Goal: Task Accomplishment & Management: Use online tool/utility

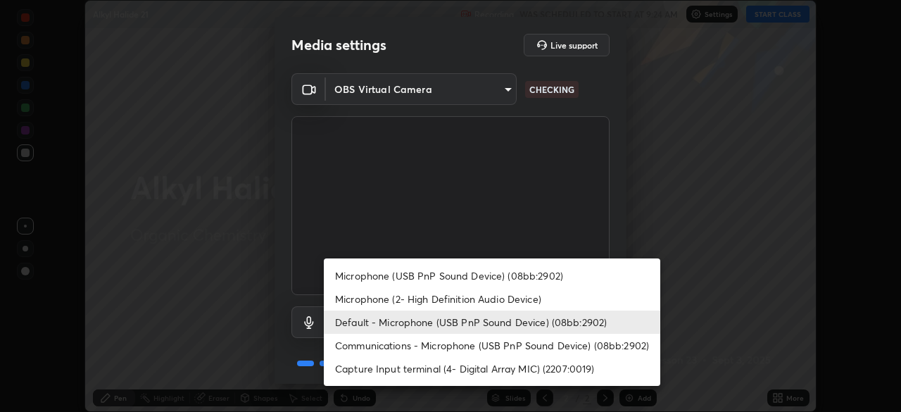
scroll to position [412, 901]
click at [485, 297] on li "Microphone (2- High Definition Audio Device)" at bounding box center [492, 298] width 336 height 23
type input "ef8aa637f57fc0333f9784769bf965df92e4fb51816de824fd7a6962ab809f6c"
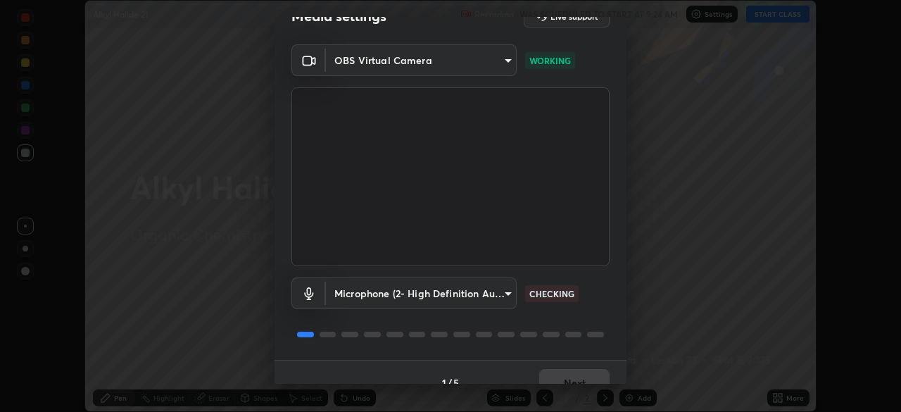
scroll to position [50, 0]
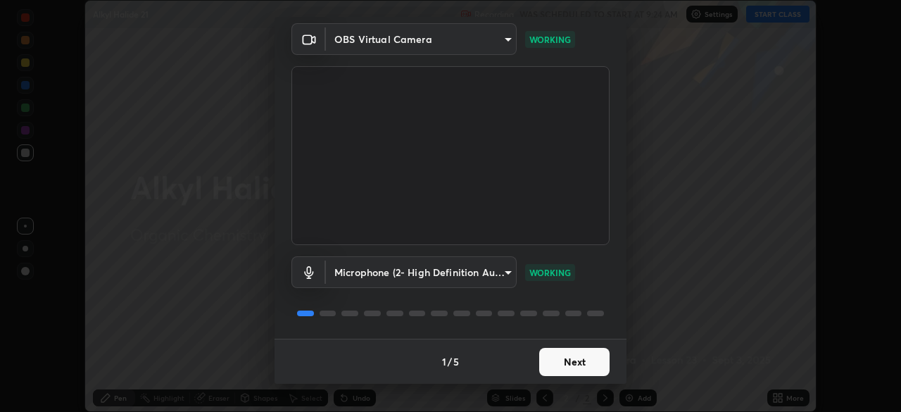
click at [578, 358] on button "Next" at bounding box center [574, 362] width 70 height 28
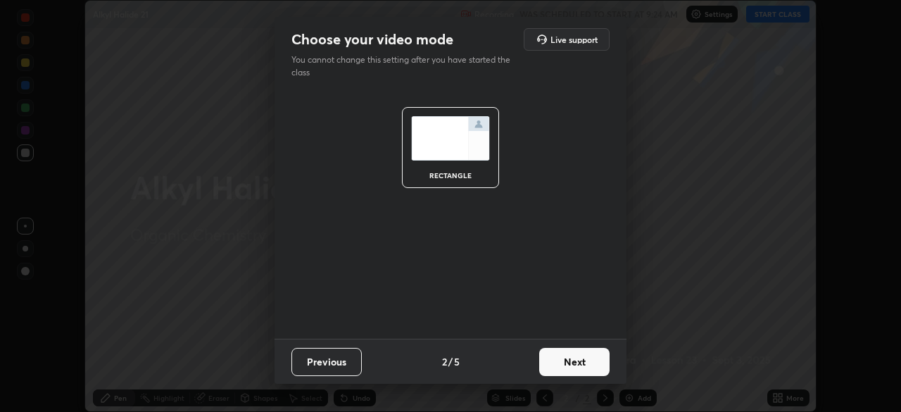
scroll to position [0, 0]
click at [584, 367] on button "Next" at bounding box center [574, 362] width 70 height 28
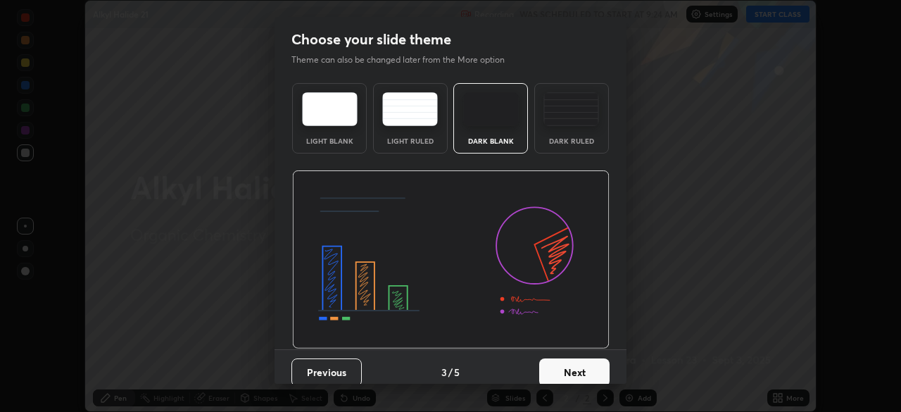
click at [592, 367] on button "Next" at bounding box center [574, 372] width 70 height 28
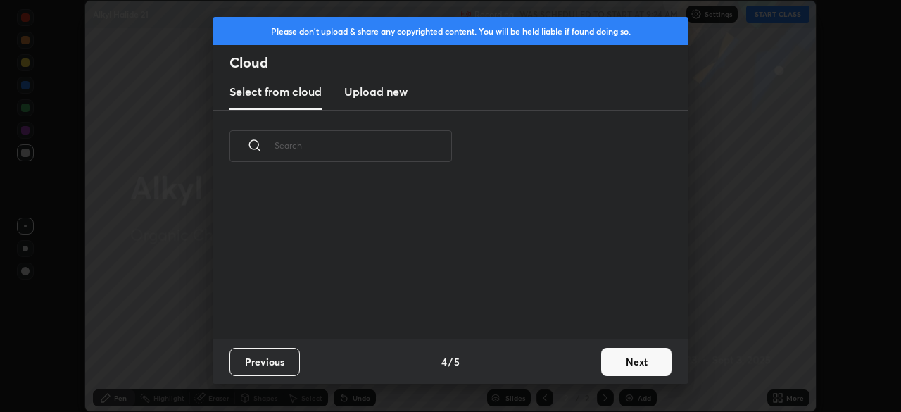
scroll to position [5, 8]
click at [634, 365] on button "Next" at bounding box center [636, 362] width 70 height 28
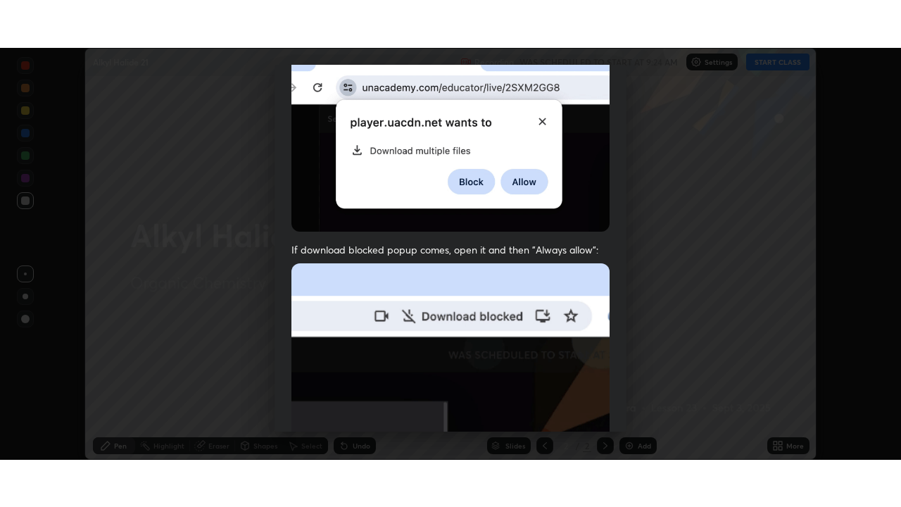
scroll to position [337, 0]
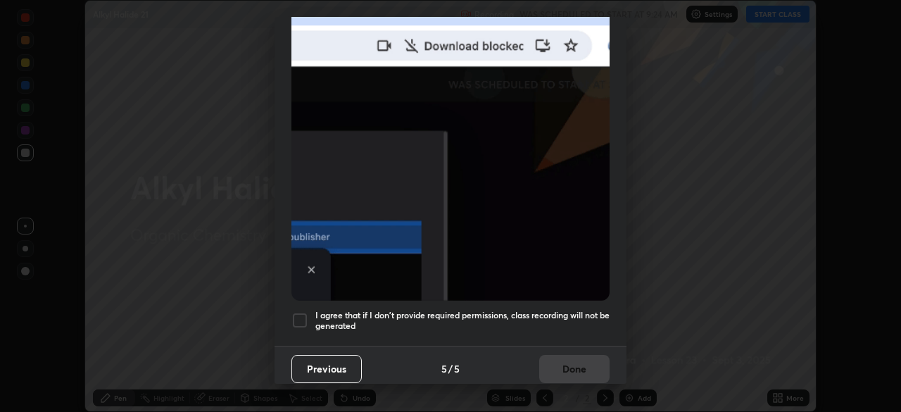
click at [574, 312] on h5 "I agree that if I don't provide required permissions, class recording will not …" at bounding box center [462, 321] width 294 height 22
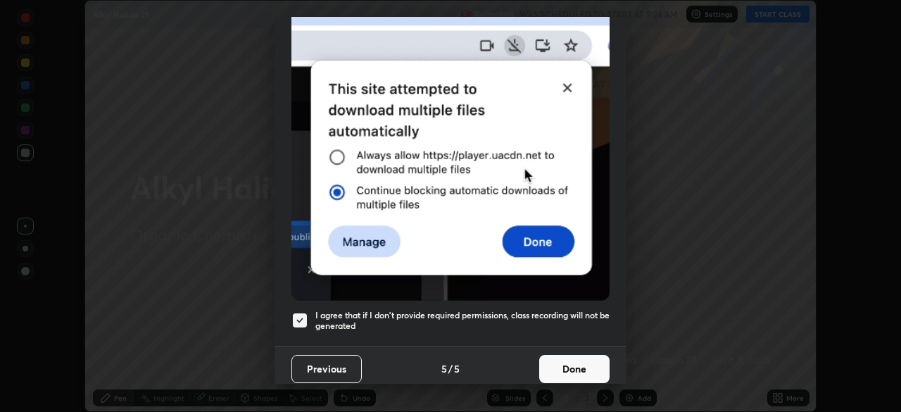
click at [583, 369] on button "Done" at bounding box center [574, 369] width 70 height 28
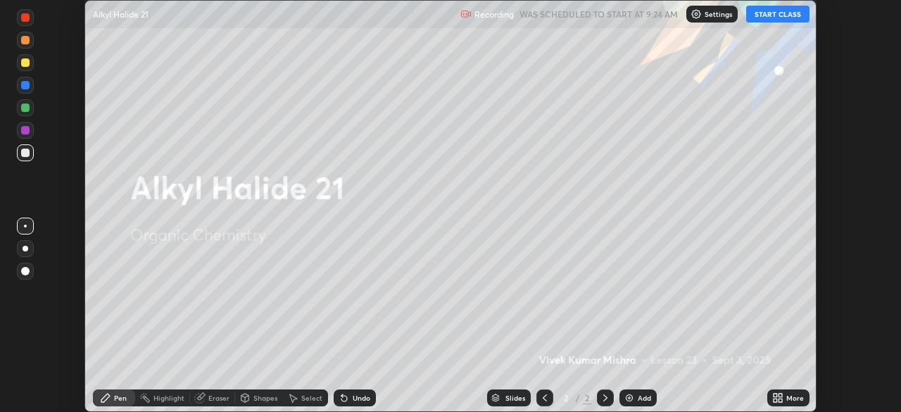
click at [801, 18] on button "START CLASS" at bounding box center [777, 14] width 63 height 17
click at [791, 398] on div "More" at bounding box center [795, 397] width 18 height 7
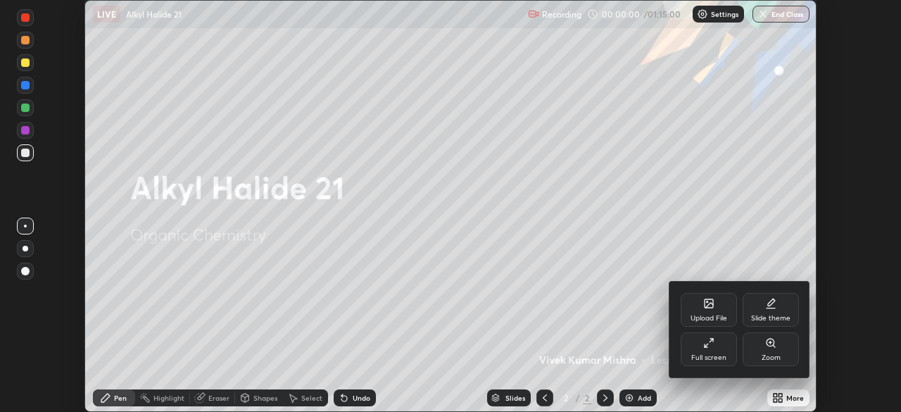
click at [714, 355] on div "Full screen" at bounding box center [708, 357] width 35 height 7
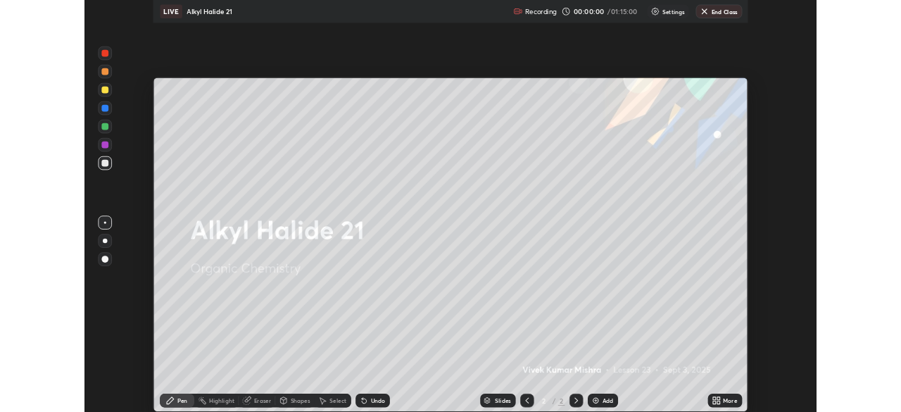
scroll to position [507, 901]
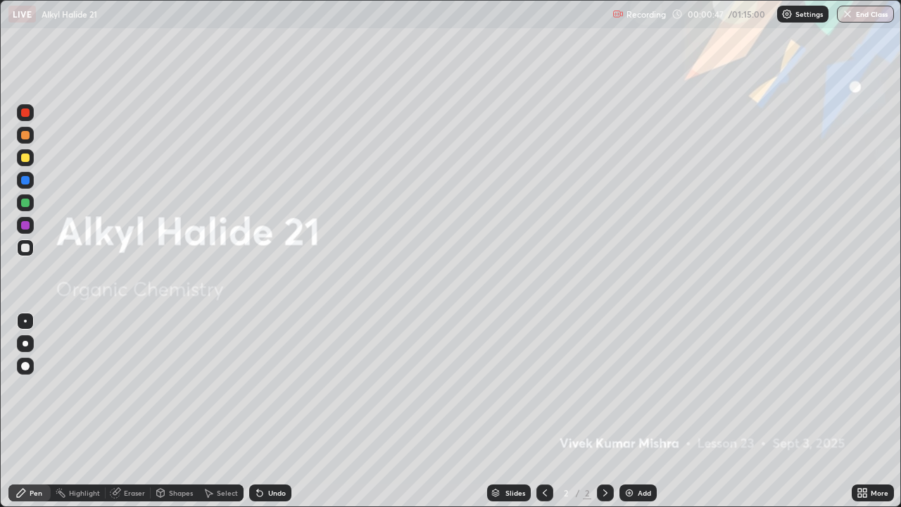
click at [875, 411] on div "More" at bounding box center [879, 492] width 18 height 7
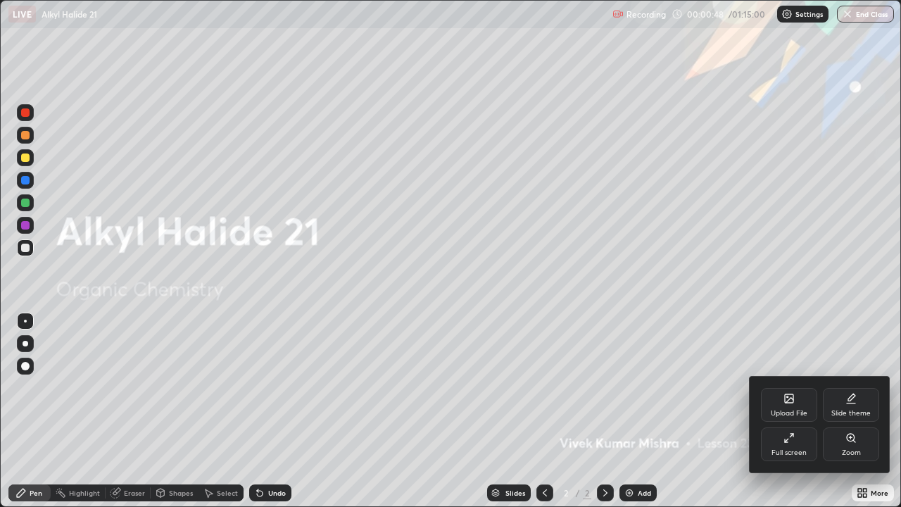
click at [857, 402] on div "Slide theme" at bounding box center [851, 405] width 56 height 34
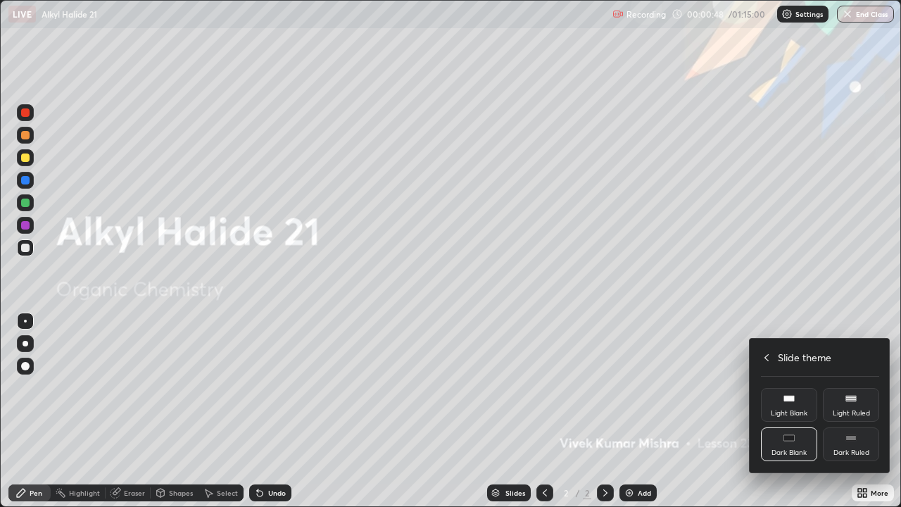
click at [861, 411] on div "Dark Ruled" at bounding box center [851, 444] width 56 height 34
click at [766, 354] on icon at bounding box center [766, 357] width 11 height 11
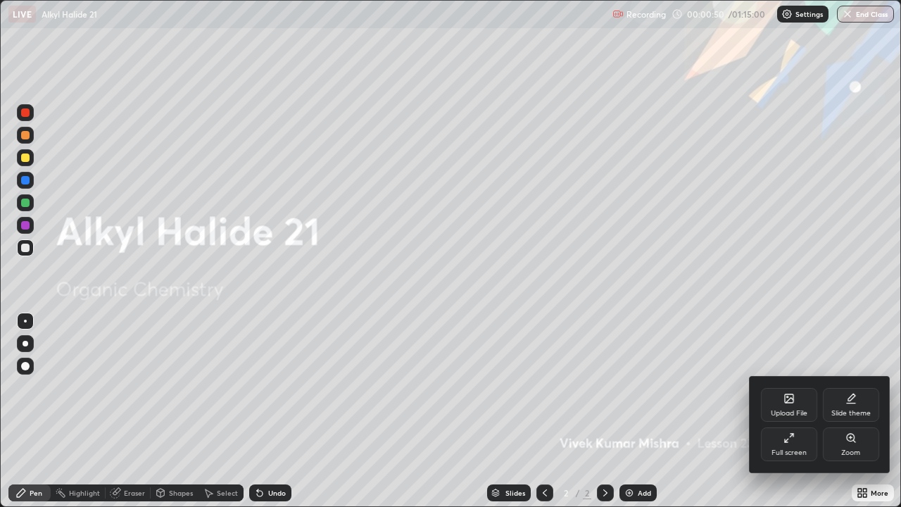
click at [715, 380] on div at bounding box center [450, 253] width 901 height 507
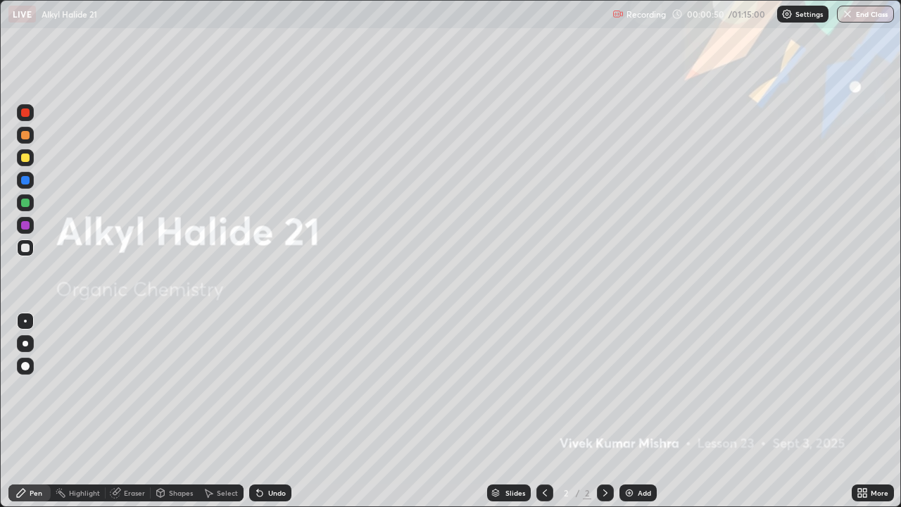
click at [638, 411] on div "Add" at bounding box center [644, 492] width 13 height 7
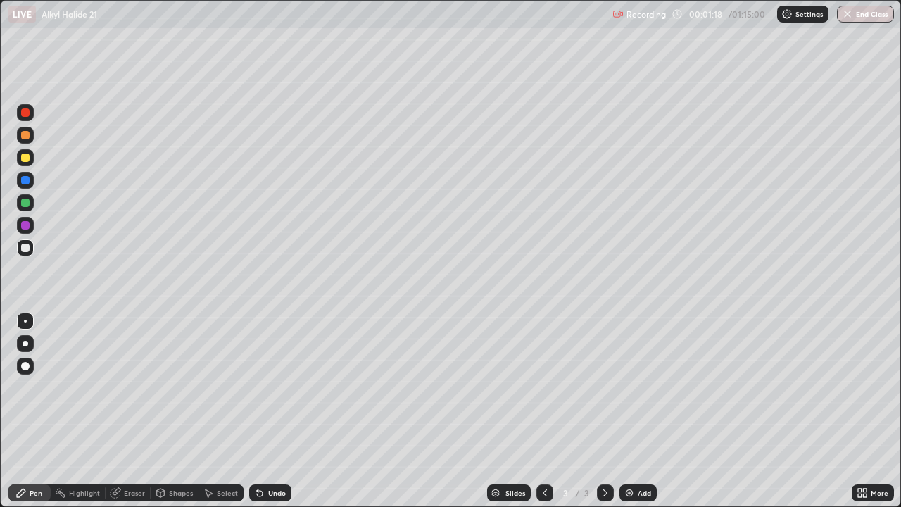
click at [543, 411] on icon at bounding box center [544, 492] width 11 height 11
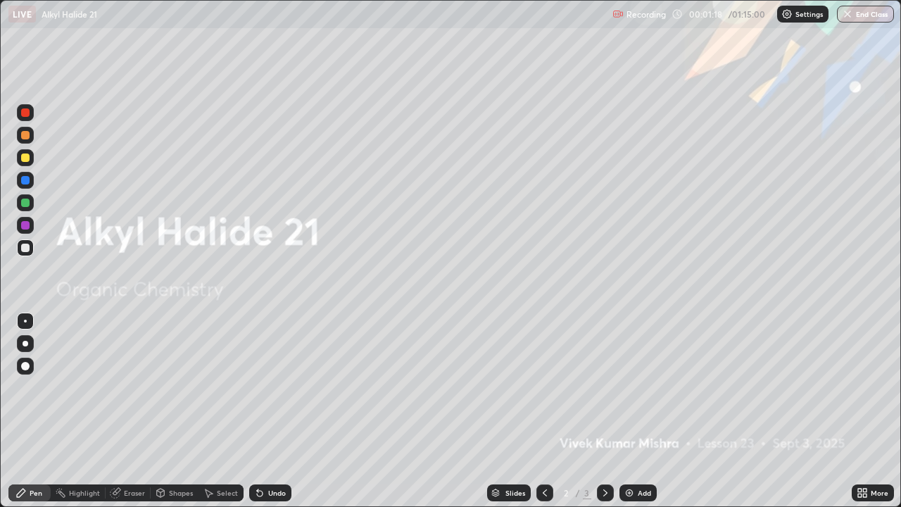
click at [606, 411] on icon at bounding box center [605, 492] width 11 height 11
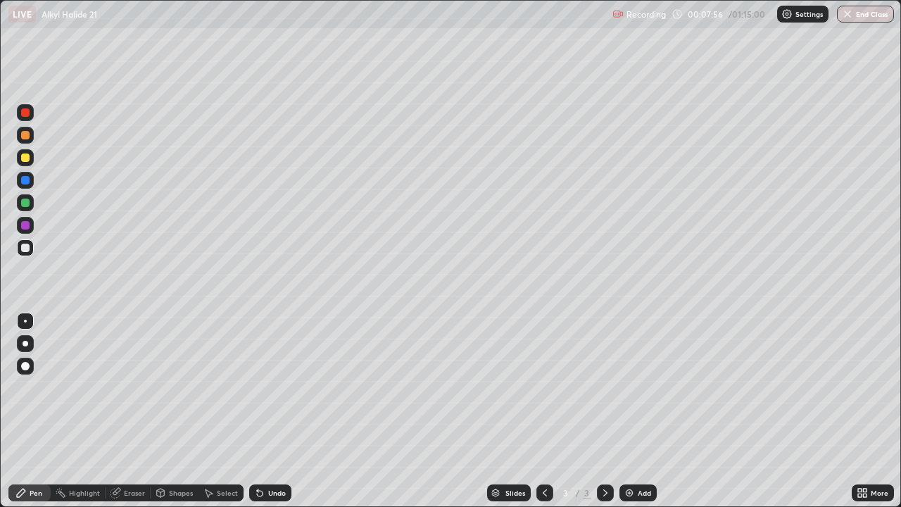
click at [266, 411] on div "Undo" at bounding box center [270, 492] width 42 height 17
click at [635, 411] on div "Add" at bounding box center [637, 492] width 37 height 17
click at [543, 411] on icon at bounding box center [545, 492] width 4 height 7
click at [604, 411] on icon at bounding box center [605, 492] width 11 height 11
click at [274, 411] on div "Undo" at bounding box center [277, 492] width 18 height 7
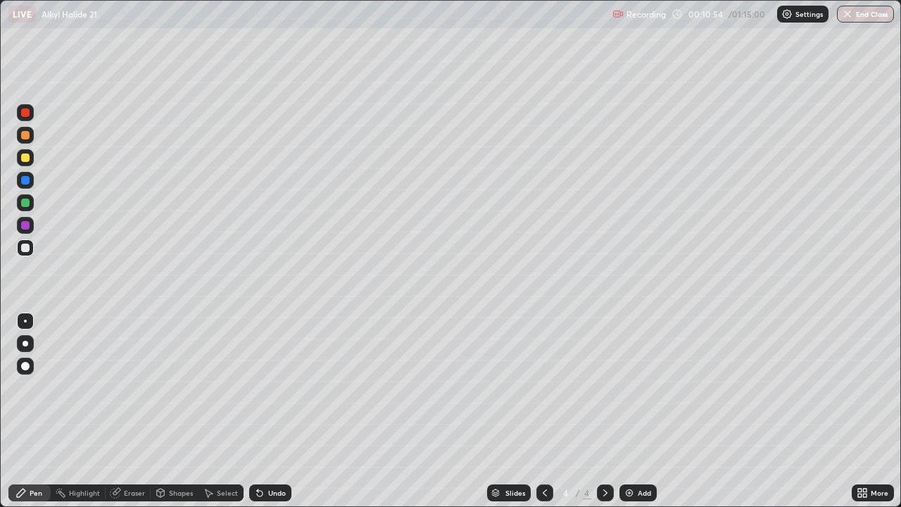
click at [275, 411] on div "Undo" at bounding box center [277, 492] width 18 height 7
click at [134, 411] on div "Eraser" at bounding box center [134, 492] width 21 height 7
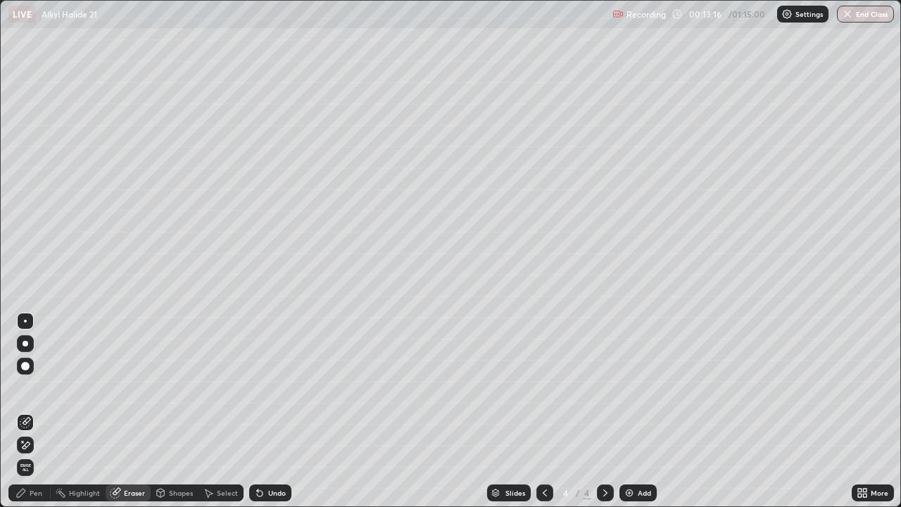
click at [33, 411] on div "Pen" at bounding box center [36, 492] width 13 height 7
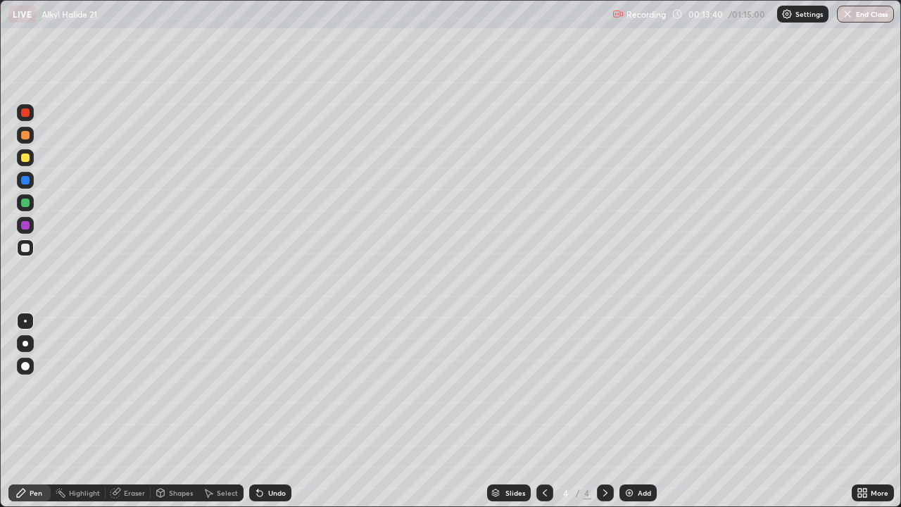
click at [131, 411] on div "Eraser" at bounding box center [134, 492] width 21 height 7
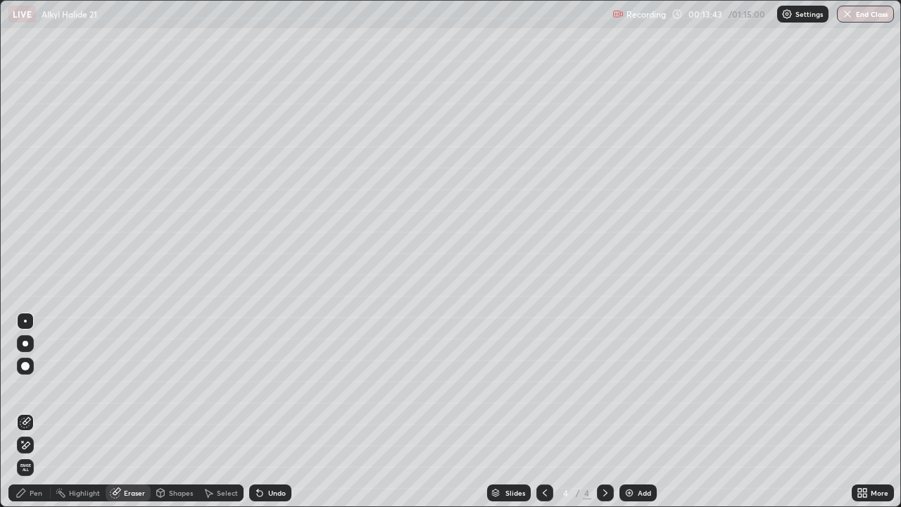
click at [32, 411] on div "Pen" at bounding box center [36, 492] width 13 height 7
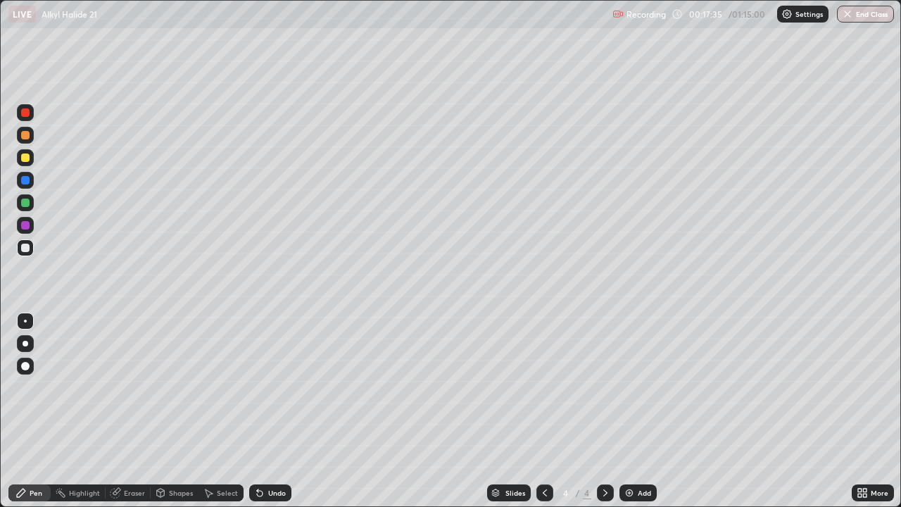
click at [646, 411] on div "Add" at bounding box center [644, 492] width 13 height 7
click at [23, 112] on div at bounding box center [25, 112] width 8 height 8
click at [268, 411] on div "Undo" at bounding box center [277, 492] width 18 height 7
click at [266, 411] on div "Undo" at bounding box center [270, 492] width 42 height 17
click at [222, 411] on div "Select" at bounding box center [227, 492] width 21 height 7
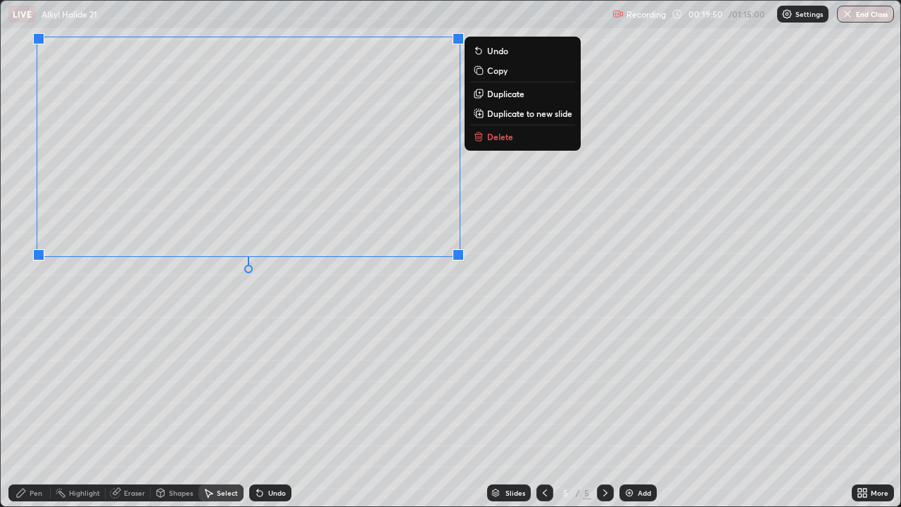
click at [299, 395] on div "0 ° Undo Copy Duplicate Duplicate to new slide Delete" at bounding box center [450, 253] width 899 height 505
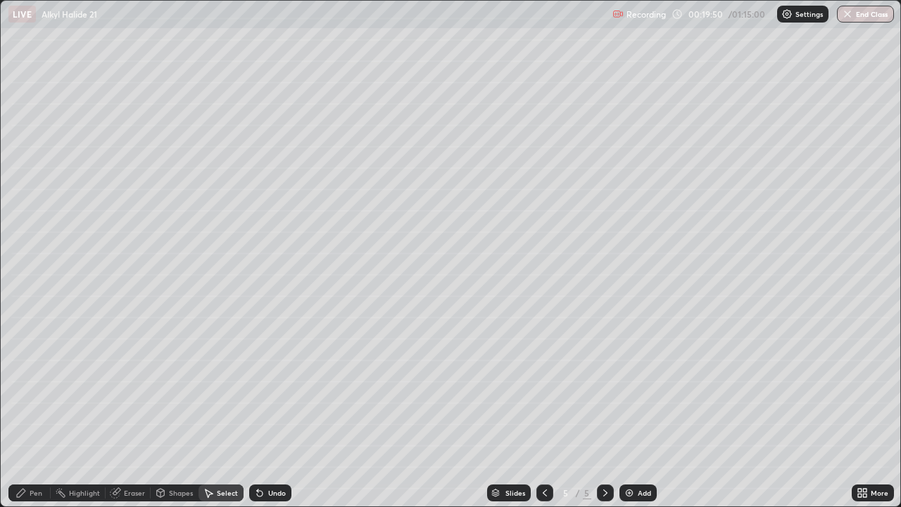
click at [23, 411] on div "Pen" at bounding box center [29, 492] width 42 height 17
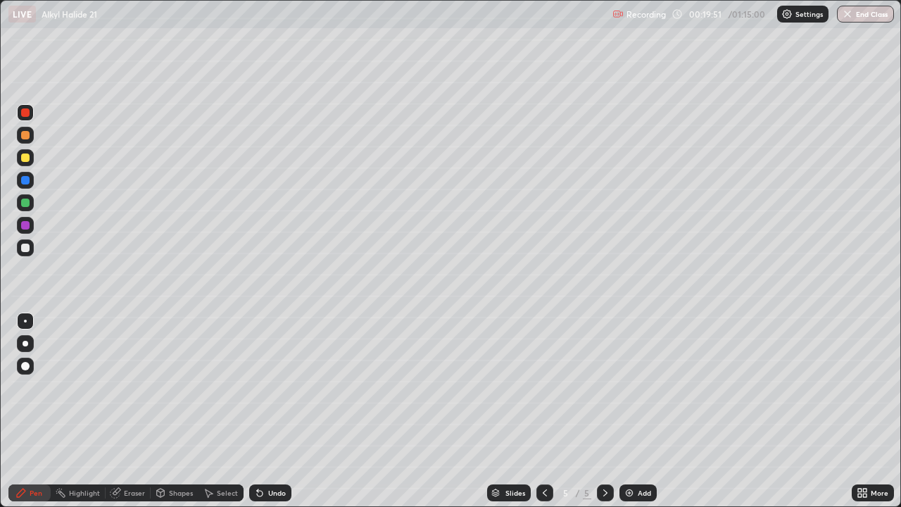
click at [22, 248] on div at bounding box center [25, 247] width 8 height 8
click at [633, 411] on img at bounding box center [628, 492] width 11 height 11
click at [127, 411] on div "Eraser" at bounding box center [134, 492] width 21 height 7
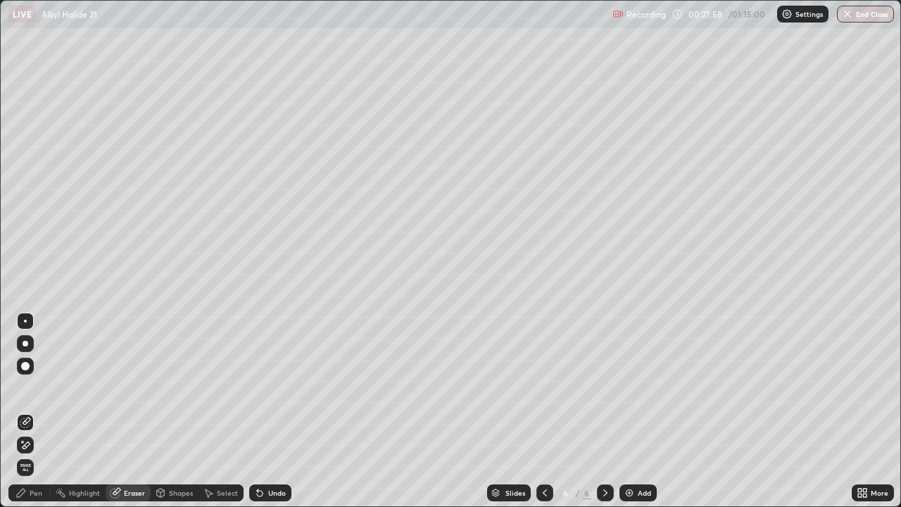
click at [33, 411] on div "Pen" at bounding box center [36, 492] width 13 height 7
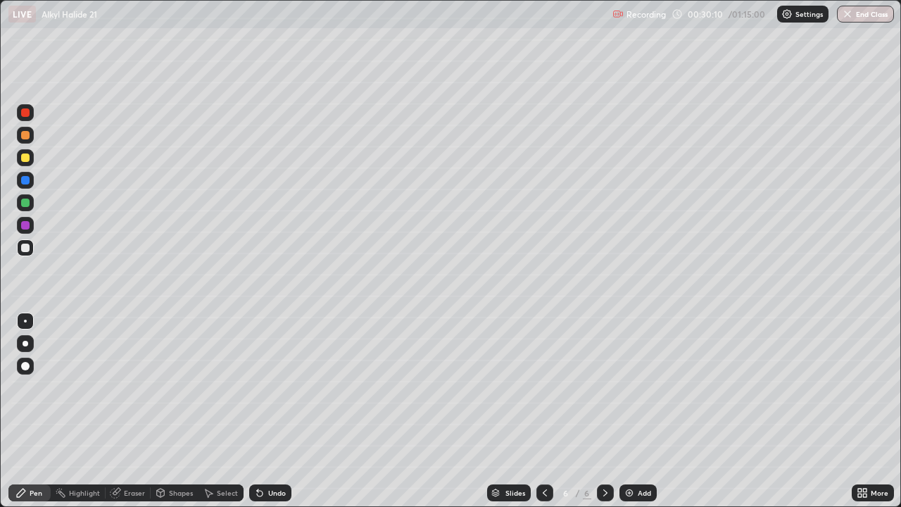
click at [224, 411] on div "Select" at bounding box center [227, 492] width 21 height 7
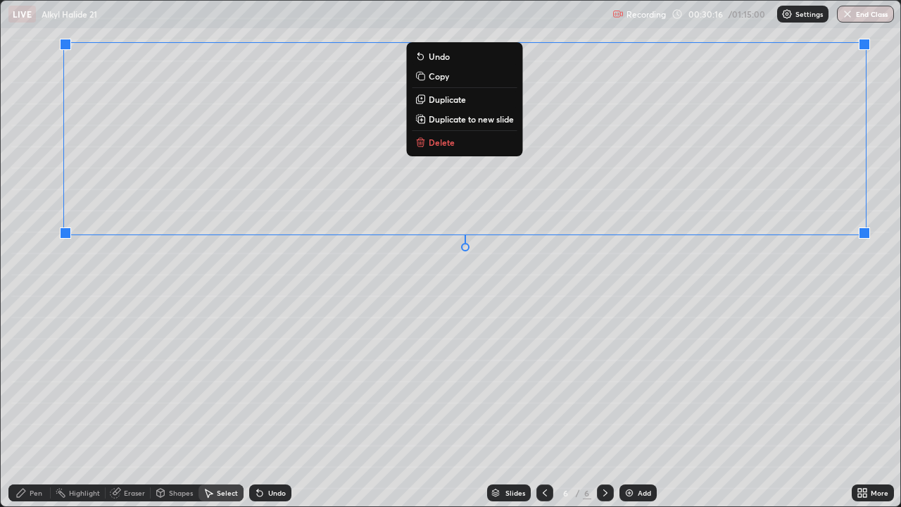
click at [799, 322] on div "0 ° Undo Copy Duplicate Duplicate to new slide Delete" at bounding box center [450, 253] width 899 height 505
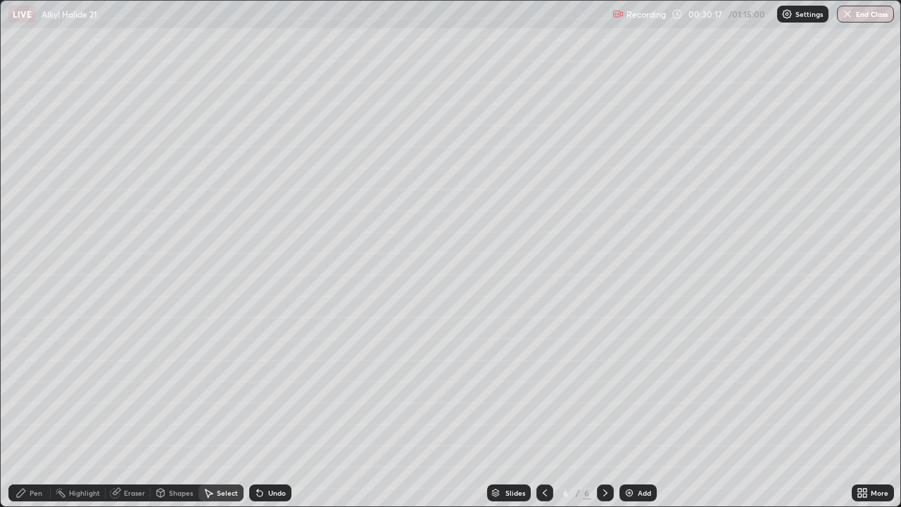
click at [30, 411] on div "Pen" at bounding box center [36, 492] width 13 height 7
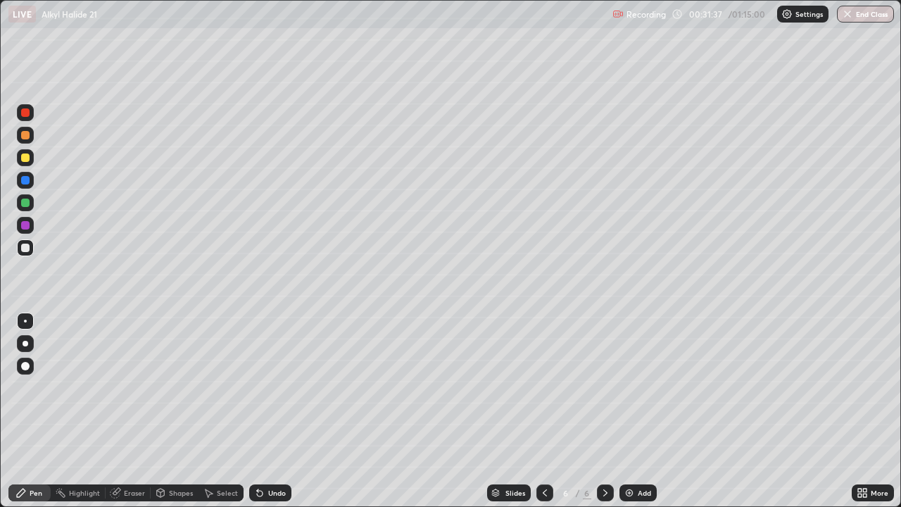
click at [22, 225] on div at bounding box center [25, 225] width 8 height 8
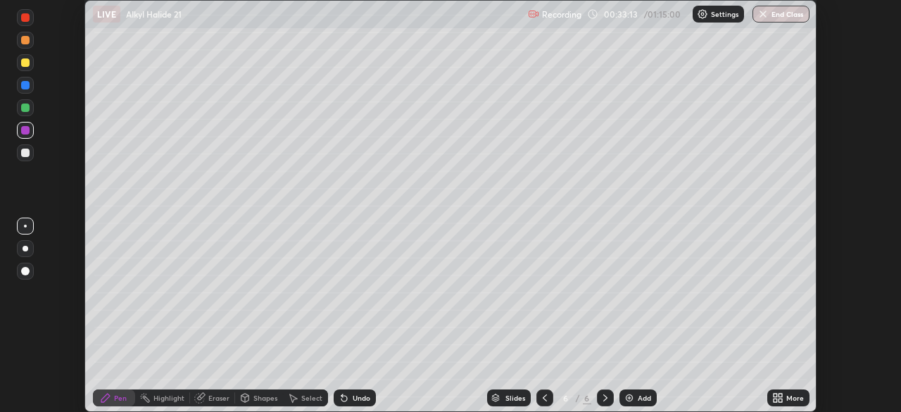
scroll to position [69958, 69469]
click at [780, 400] on icon at bounding box center [780, 400] width 4 height 4
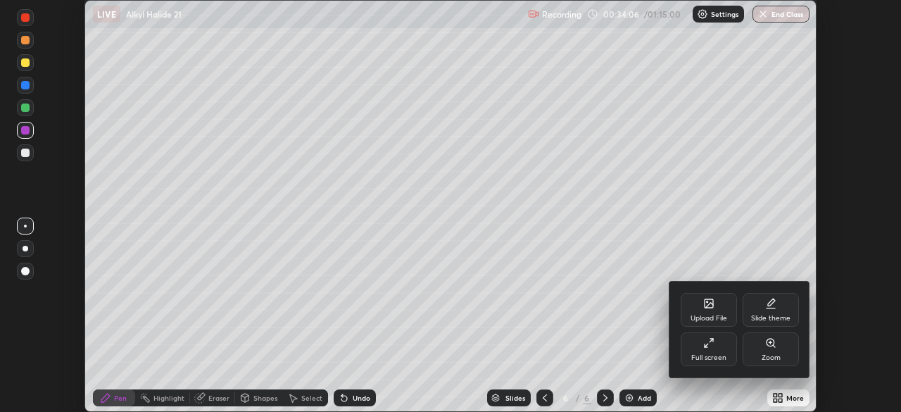
click at [709, 310] on div "Upload File" at bounding box center [708, 310] width 56 height 34
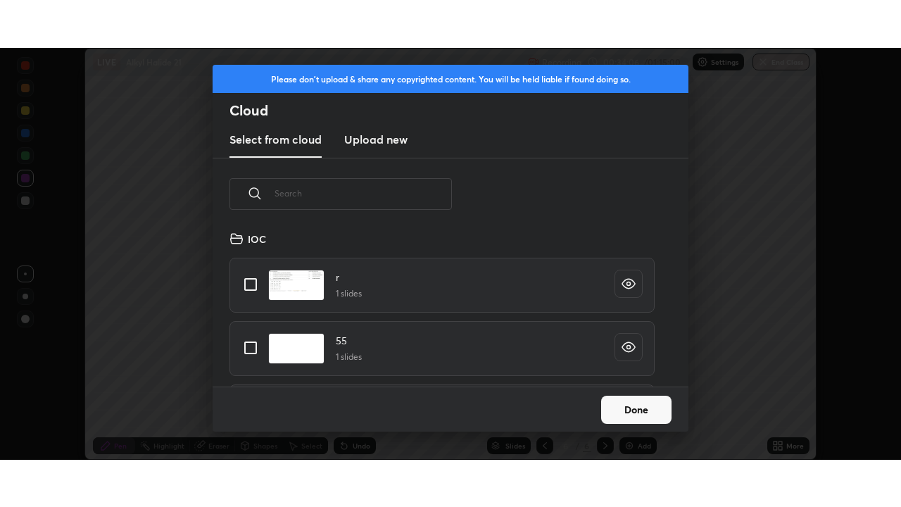
scroll to position [156, 452]
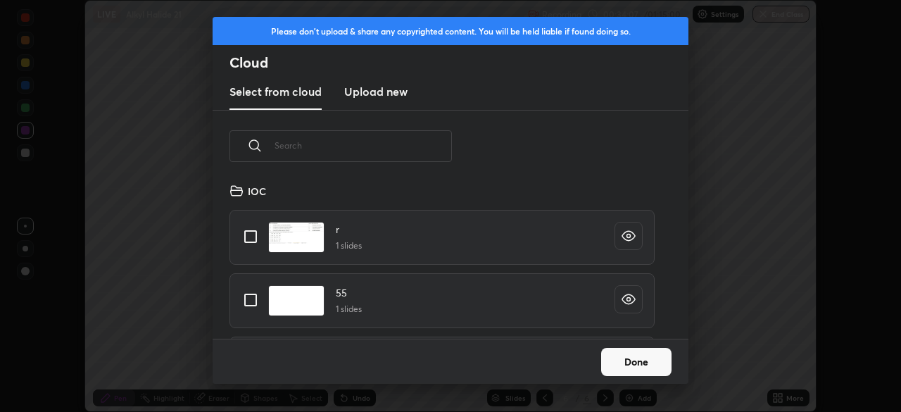
click at [394, 94] on h3 "Upload new" at bounding box center [375, 91] width 63 height 17
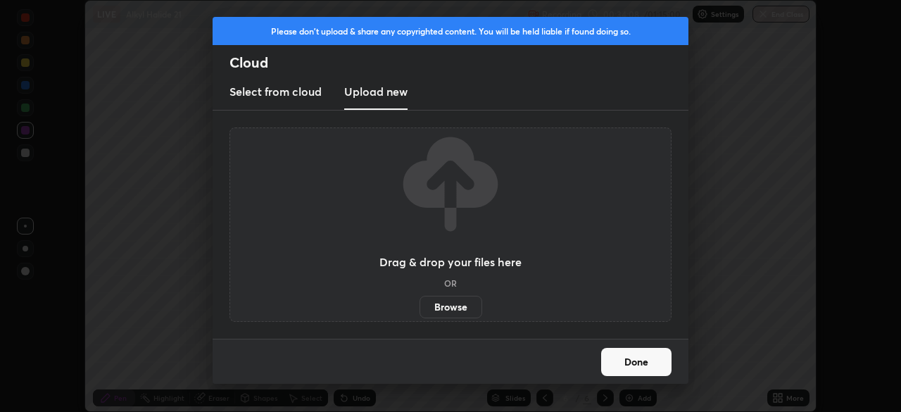
click at [464, 309] on label "Browse" at bounding box center [450, 307] width 63 height 23
click at [419, 309] on input "Browse" at bounding box center [419, 307] width 0 height 23
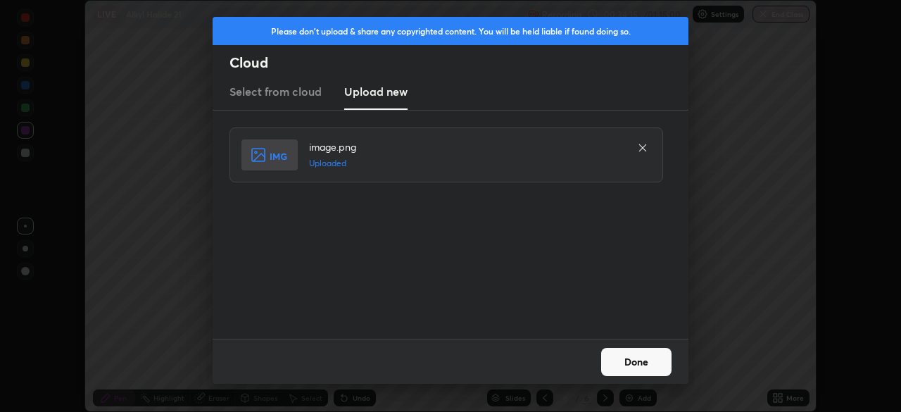
click at [640, 358] on button "Done" at bounding box center [636, 362] width 70 height 28
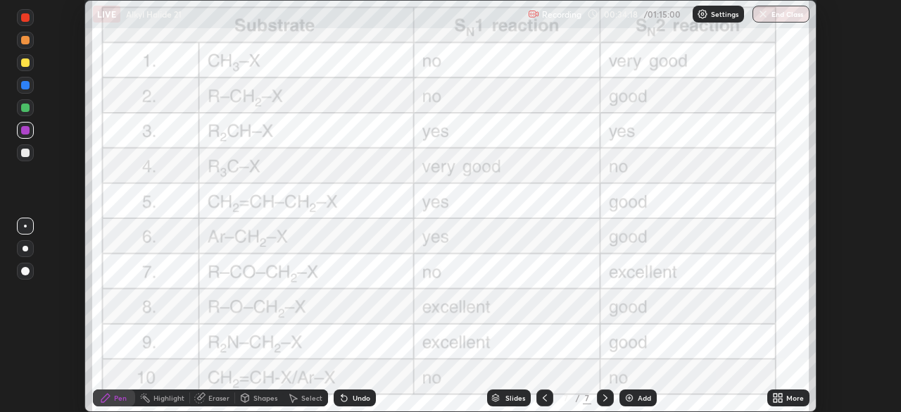
click at [794, 398] on div "More" at bounding box center [795, 397] width 18 height 7
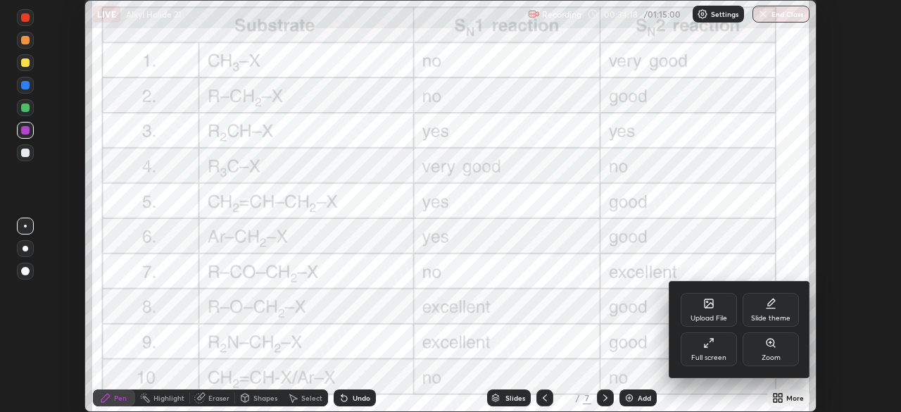
click at [712, 354] on div "Full screen" at bounding box center [708, 357] width 35 height 7
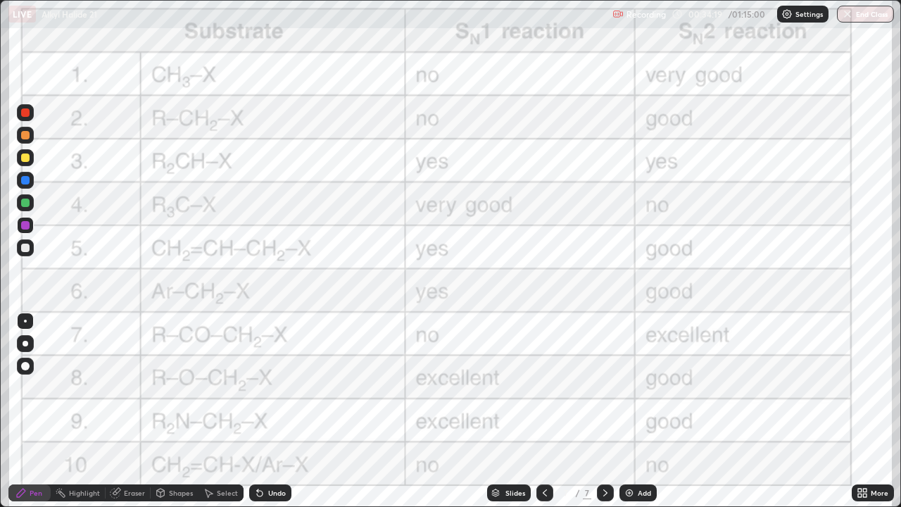
scroll to position [507, 901]
click at [25, 182] on div at bounding box center [25, 180] width 8 height 8
click at [251, 411] on div "Undo" at bounding box center [267, 493] width 48 height 28
click at [639, 411] on div "Add" at bounding box center [637, 492] width 37 height 17
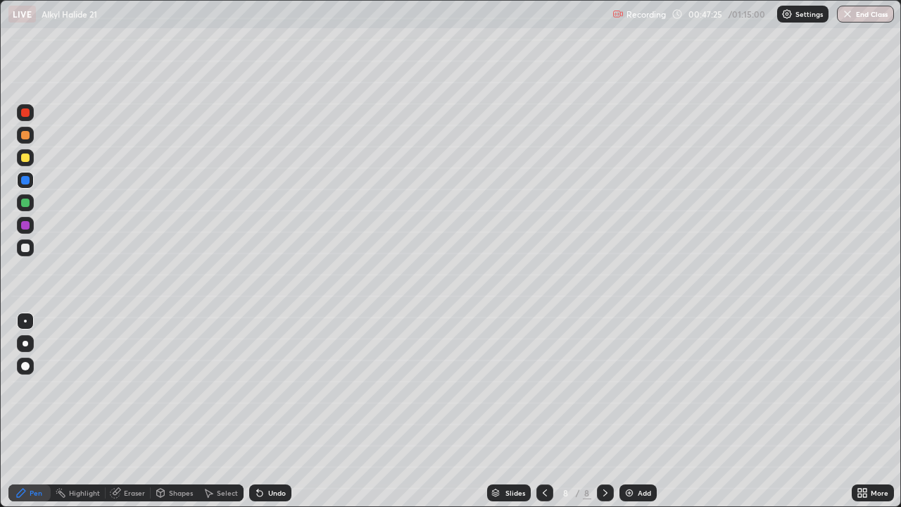
click at [25, 158] on div at bounding box center [25, 157] width 8 height 8
click at [20, 203] on div at bounding box center [25, 202] width 17 height 17
click at [18, 250] on div at bounding box center [25, 247] width 17 height 17
click at [543, 411] on icon at bounding box center [544, 492] width 11 height 11
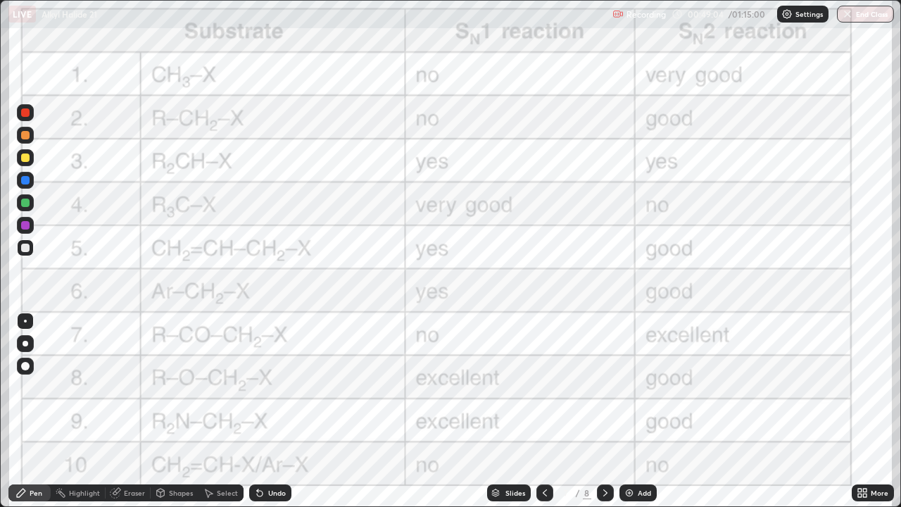
click at [603, 411] on icon at bounding box center [605, 492] width 11 height 11
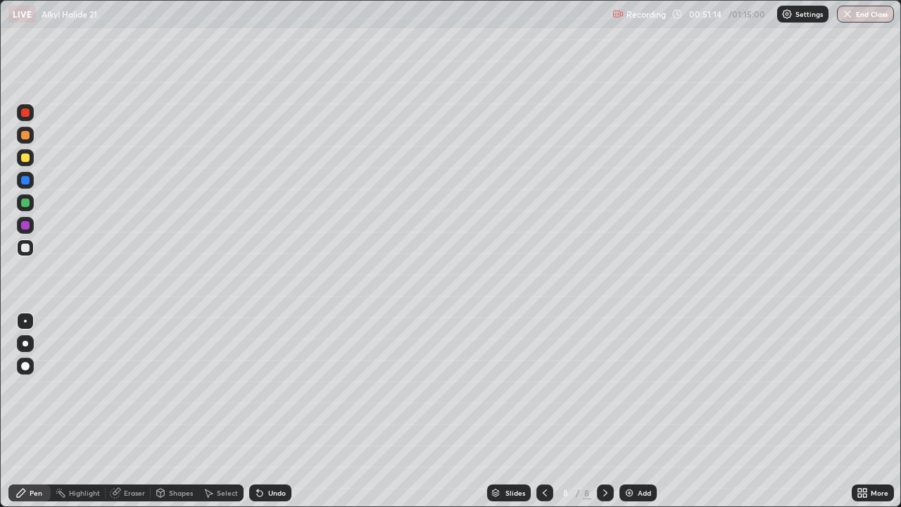
click at [633, 411] on img at bounding box center [628, 492] width 11 height 11
click at [543, 411] on icon at bounding box center [544, 492] width 11 height 11
click at [26, 135] on div at bounding box center [25, 135] width 8 height 8
click at [23, 227] on div at bounding box center [25, 225] width 8 height 8
click at [881, 411] on div "More" at bounding box center [879, 492] width 18 height 7
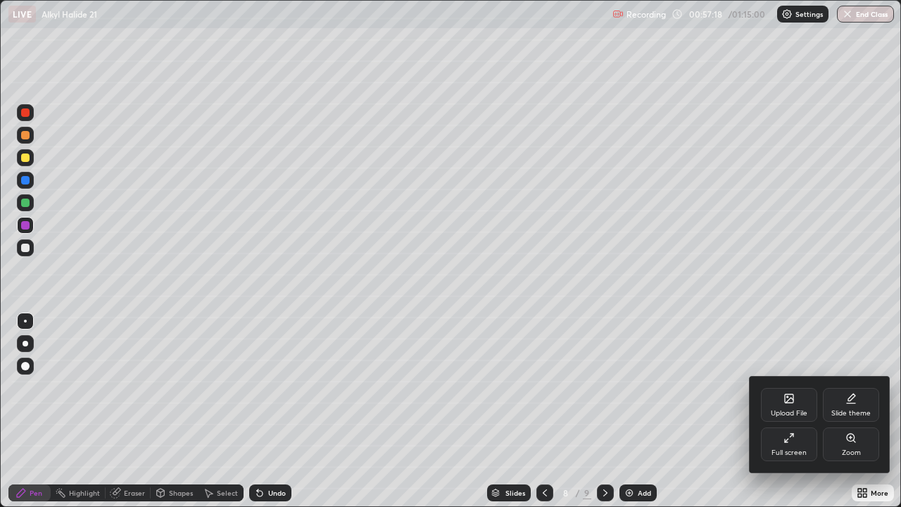
click at [861, 411] on div "Zoom" at bounding box center [851, 444] width 56 height 34
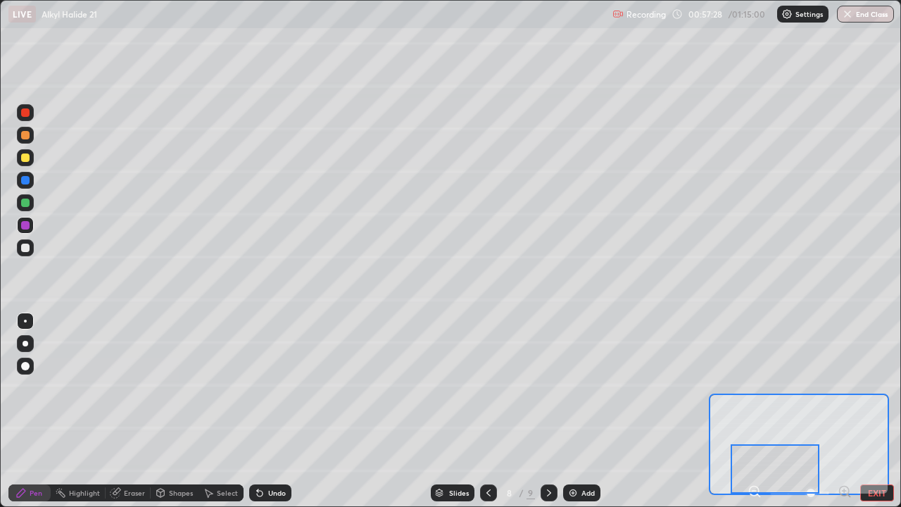
click at [20, 202] on div at bounding box center [25, 202] width 17 height 17
click at [24, 118] on div at bounding box center [25, 112] width 17 height 17
click at [18, 224] on div at bounding box center [25, 225] width 17 height 17
click at [23, 250] on div at bounding box center [25, 247] width 8 height 8
click at [25, 225] on div at bounding box center [25, 225] width 8 height 8
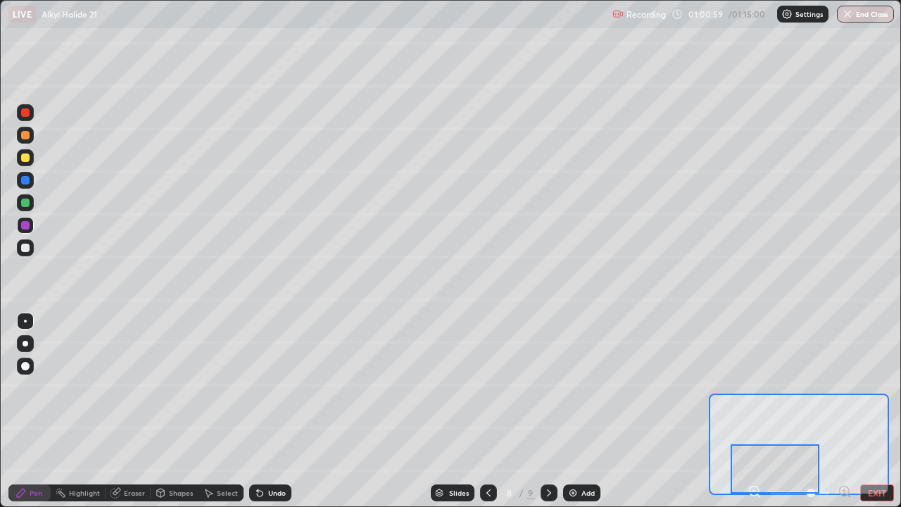
click at [125, 411] on div "Eraser" at bounding box center [134, 492] width 21 height 7
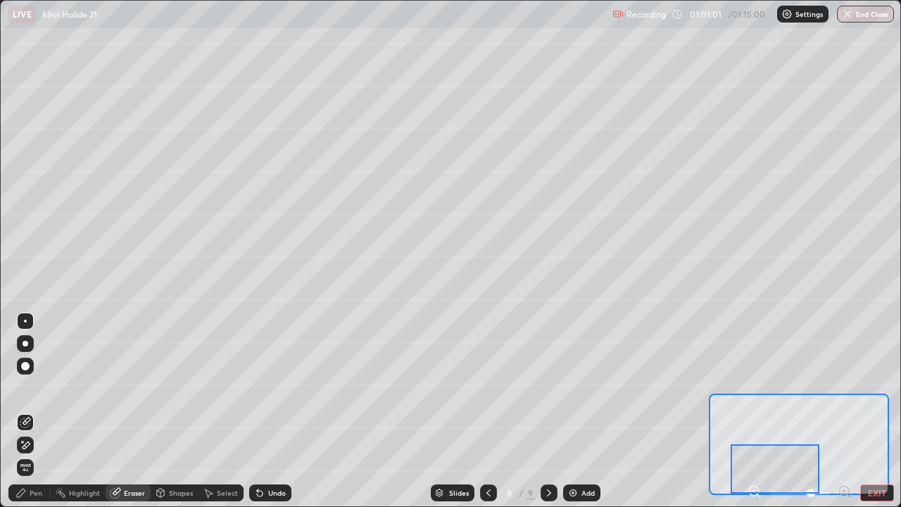
click at [32, 411] on div "Pen" at bounding box center [36, 492] width 13 height 7
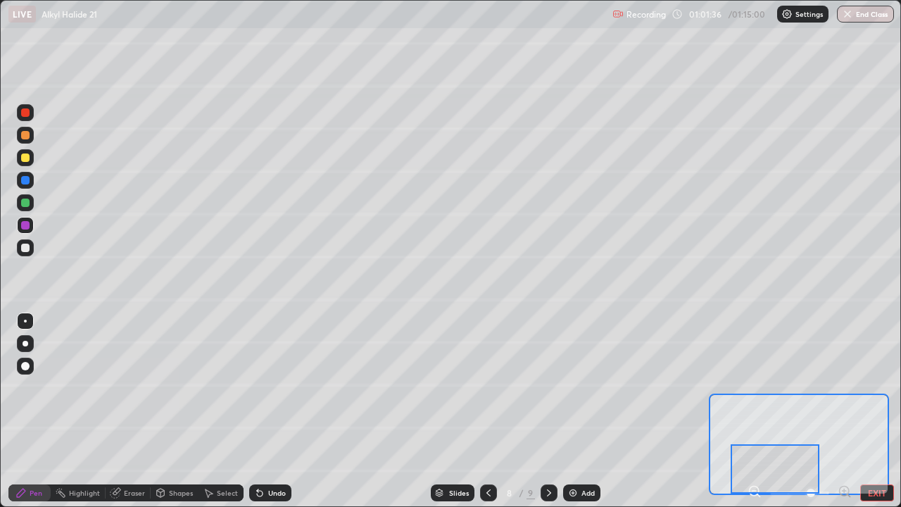
click at [124, 411] on div "Eraser" at bounding box center [134, 492] width 21 height 7
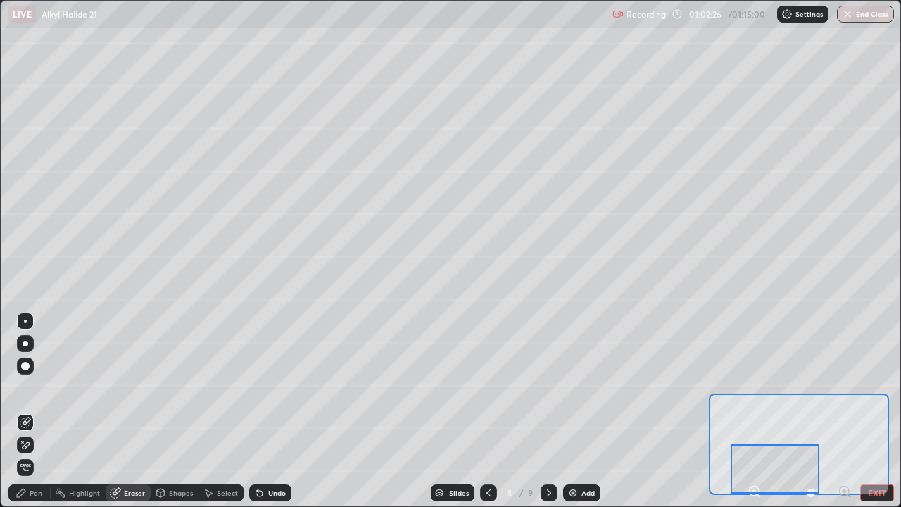
click at [30, 411] on div "Pen" at bounding box center [36, 492] width 13 height 7
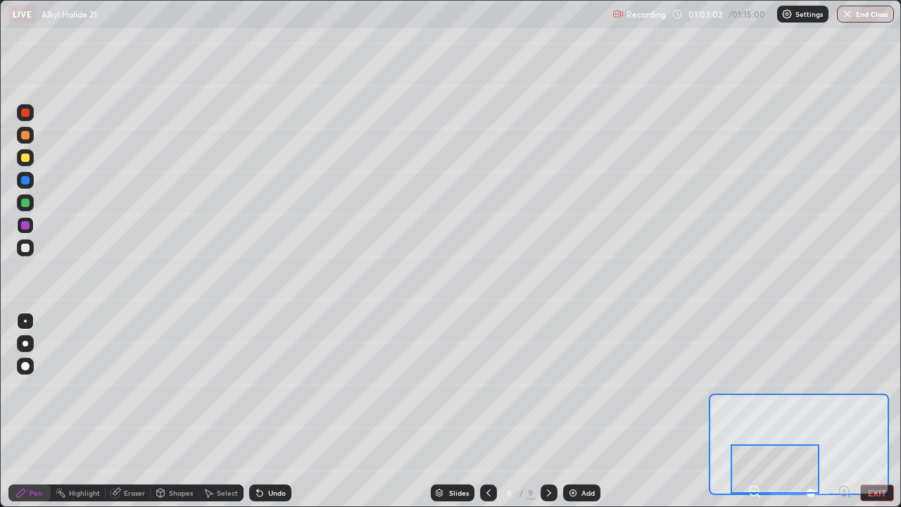
click at [125, 411] on div "Eraser" at bounding box center [134, 492] width 21 height 7
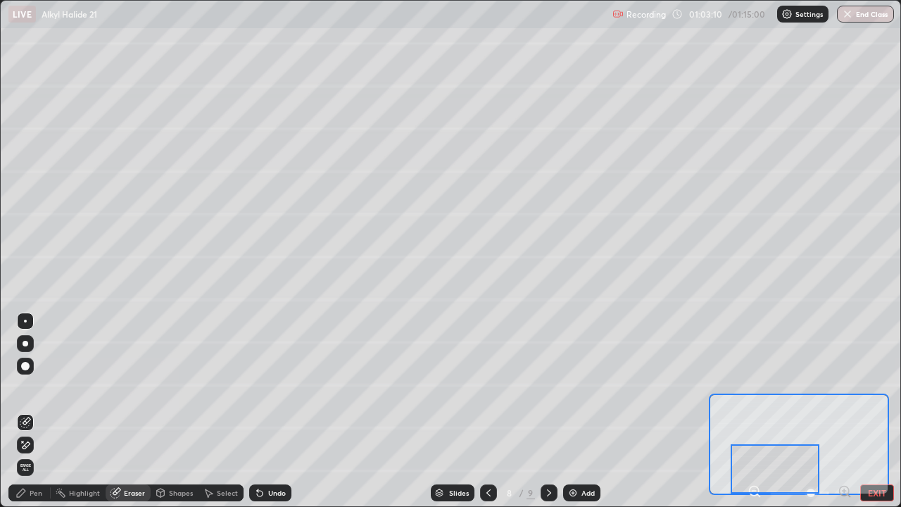
click at [34, 411] on div "Pen" at bounding box center [36, 492] width 13 height 7
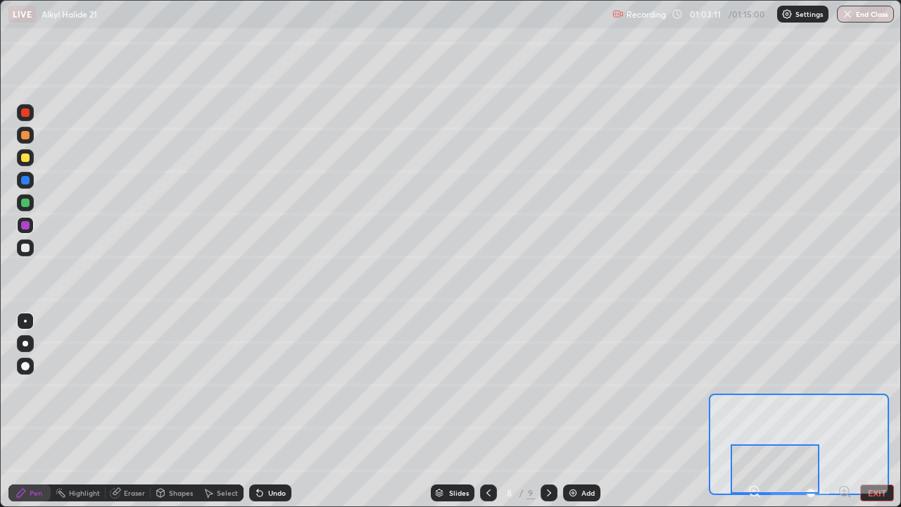
click at [20, 251] on div at bounding box center [25, 247] width 17 height 17
click at [583, 411] on div "Add" at bounding box center [587, 492] width 13 height 7
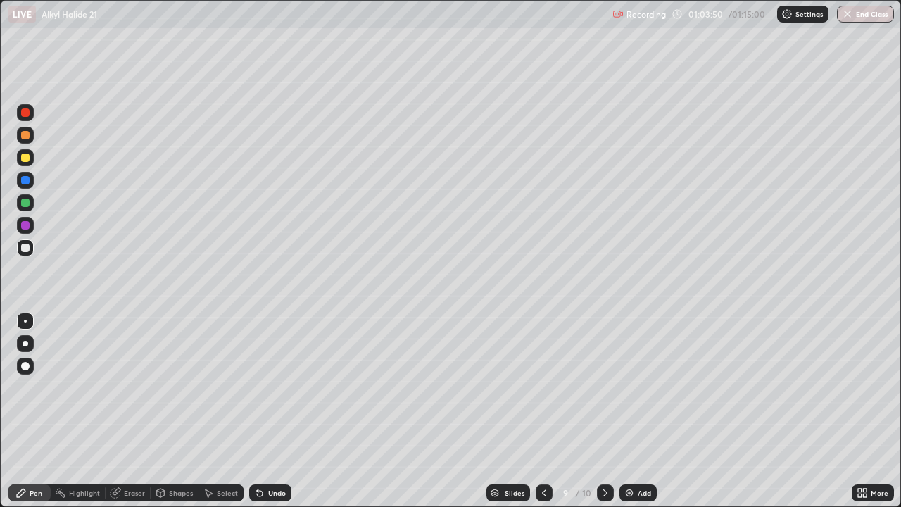
click at [125, 411] on div "Eraser" at bounding box center [134, 492] width 21 height 7
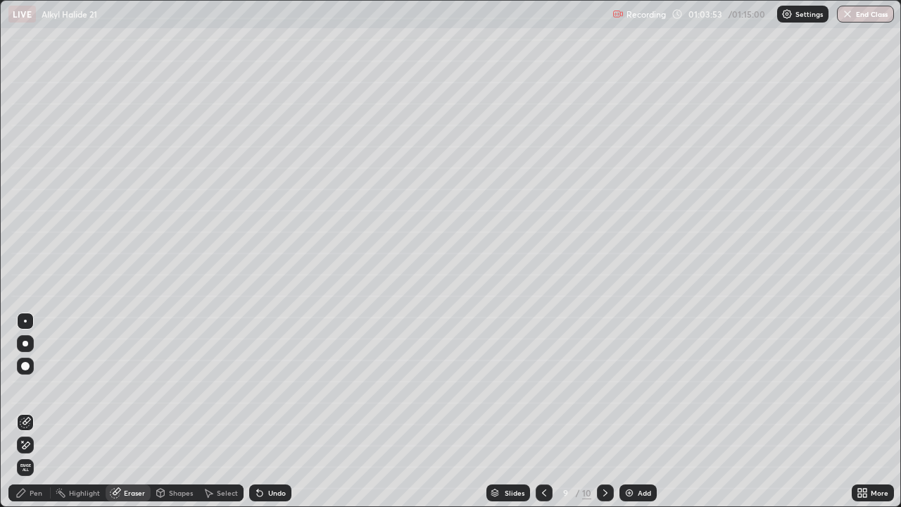
click at [31, 411] on div "Pen" at bounding box center [36, 492] width 13 height 7
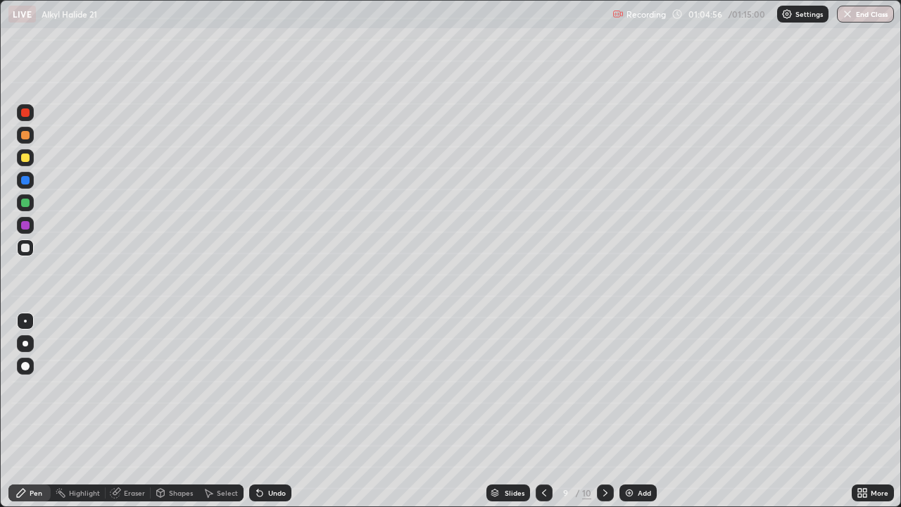
click at [137, 411] on div "Eraser" at bounding box center [128, 492] width 45 height 17
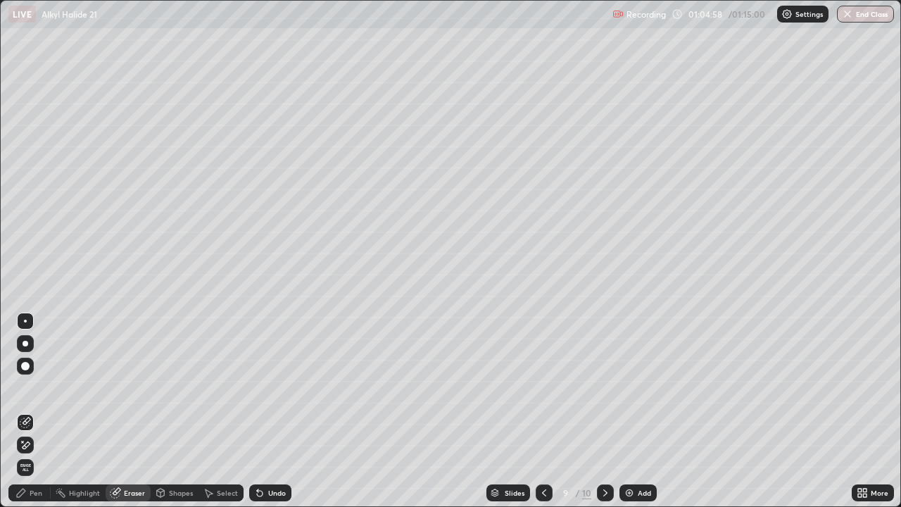
click at [39, 411] on div "Pen" at bounding box center [36, 492] width 13 height 7
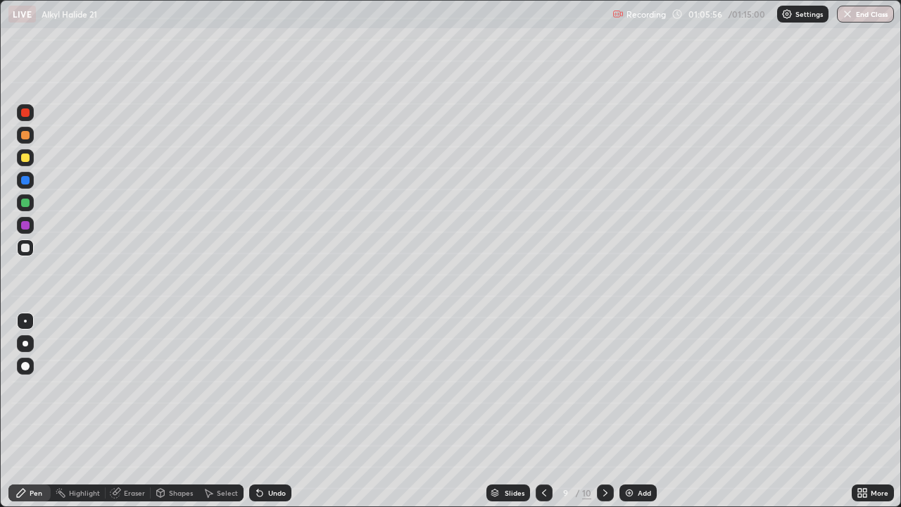
click at [543, 411] on icon at bounding box center [543, 492] width 11 height 11
click at [859, 411] on icon at bounding box center [860, 490] width 4 height 4
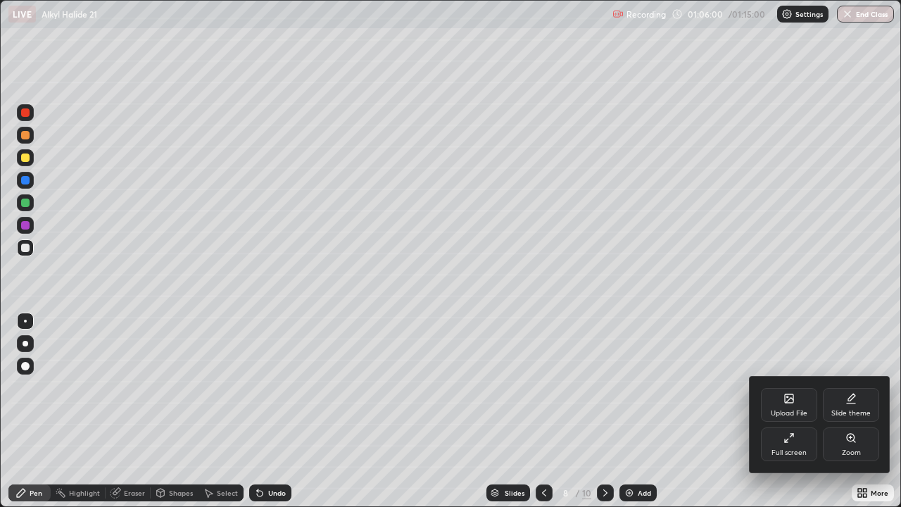
click at [853, 411] on div "Zoom" at bounding box center [851, 452] width 19 height 7
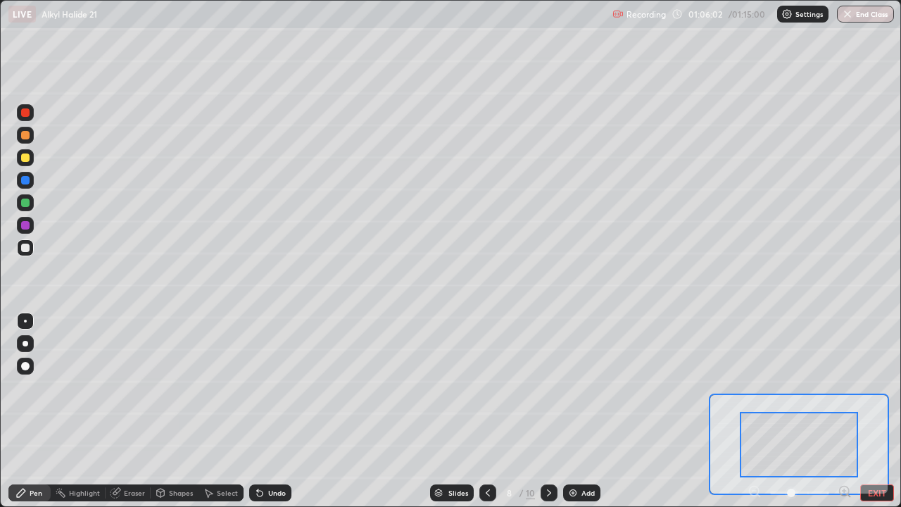
click at [844, 411] on icon at bounding box center [844, 490] width 4 height 0
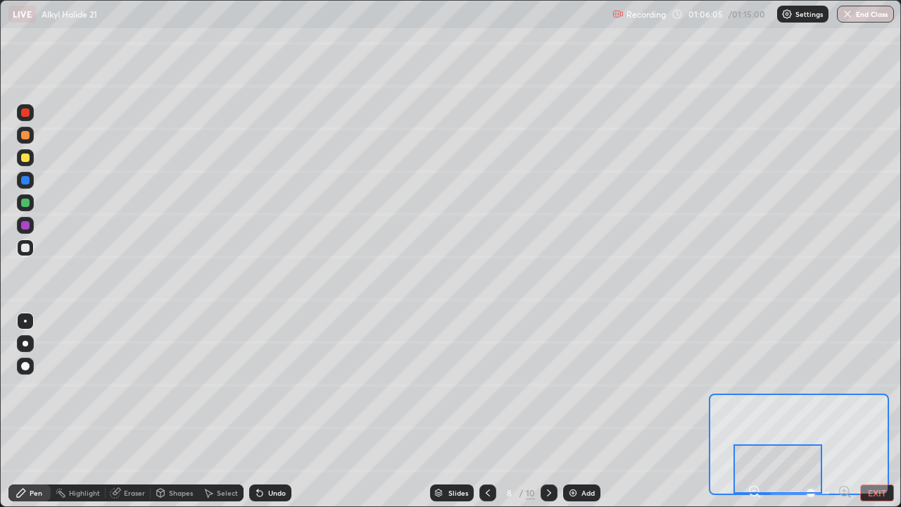
click at [133, 411] on div "Eraser" at bounding box center [134, 492] width 21 height 7
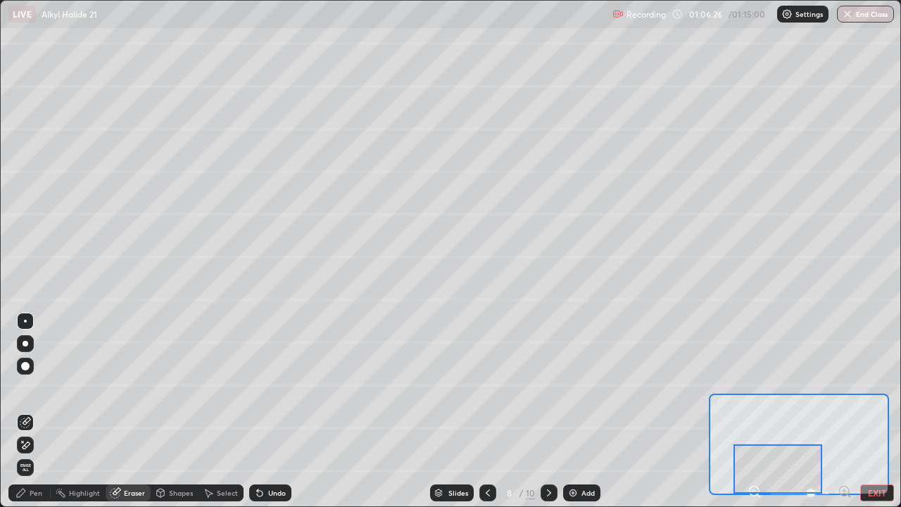
click at [26, 411] on icon at bounding box center [20, 492] width 11 height 11
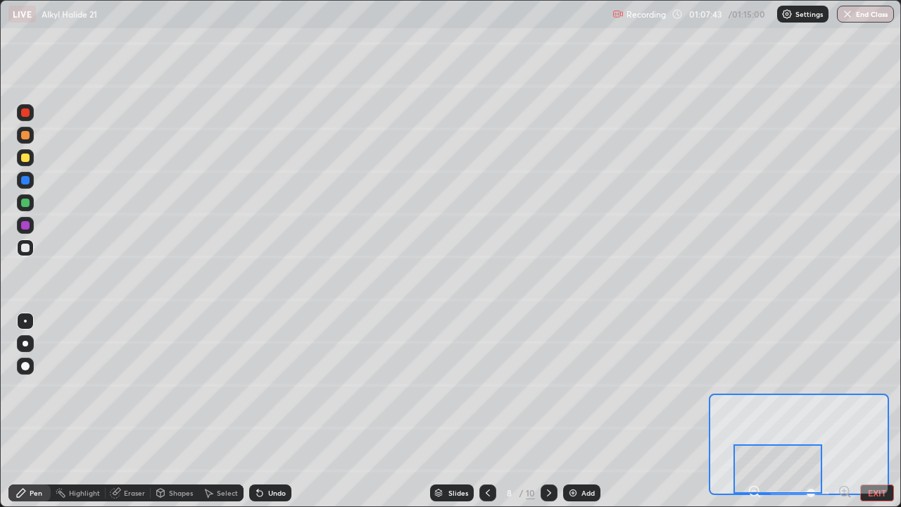
click at [133, 411] on div "Eraser" at bounding box center [134, 492] width 21 height 7
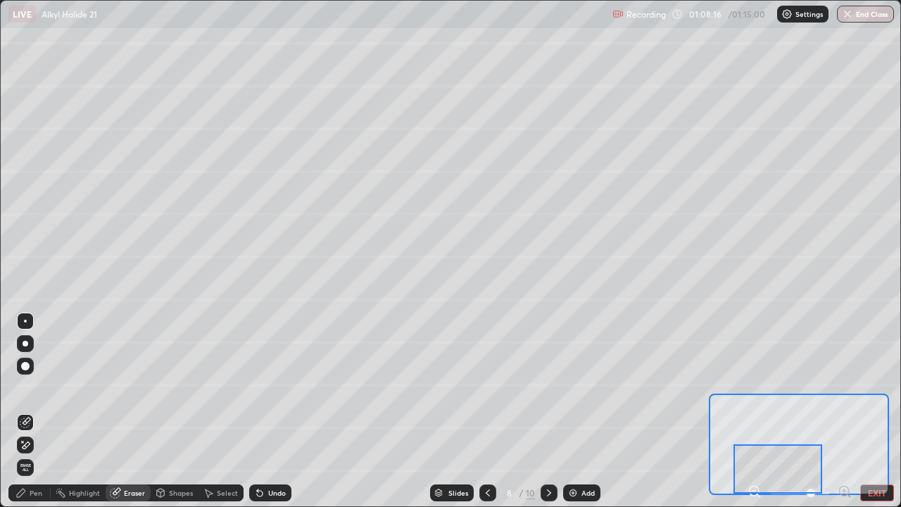
click at [268, 411] on div "Undo" at bounding box center [277, 492] width 18 height 7
click at [34, 411] on div "Pen" at bounding box center [36, 492] width 13 height 7
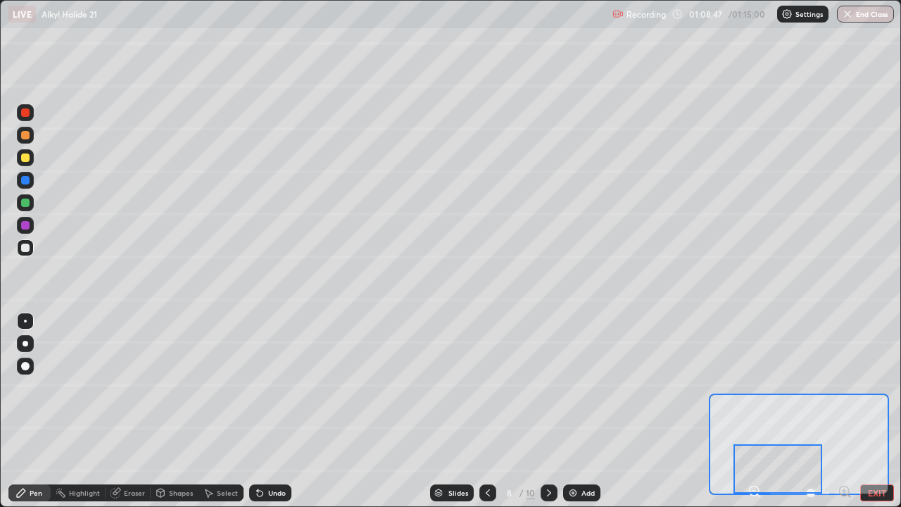
click at [547, 411] on div at bounding box center [548, 492] width 17 height 17
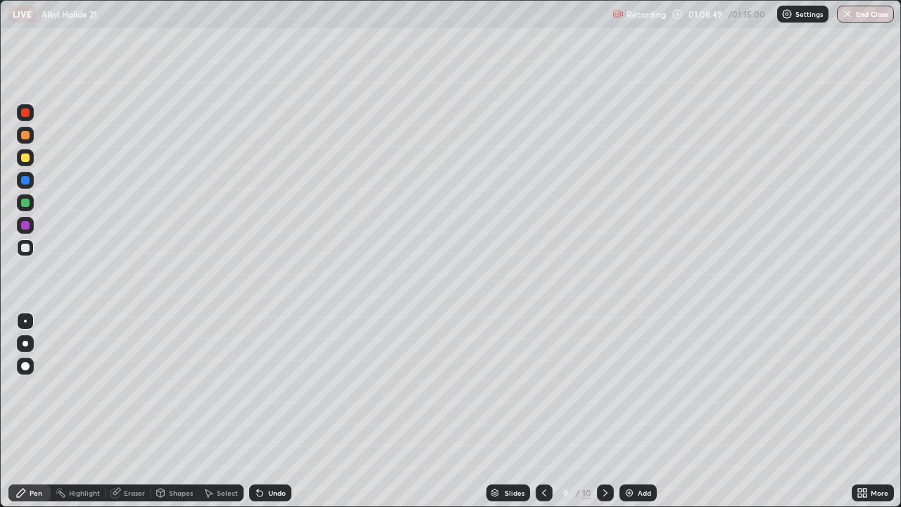
click at [602, 411] on icon at bounding box center [605, 492] width 11 height 11
click at [876, 411] on div "More" at bounding box center [879, 492] width 18 height 7
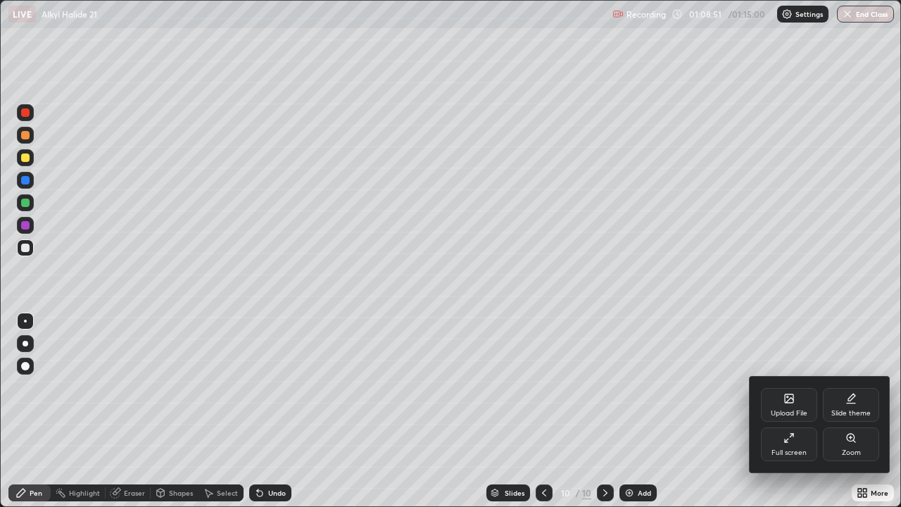
click at [864, 411] on div "Zoom" at bounding box center [851, 444] width 56 height 34
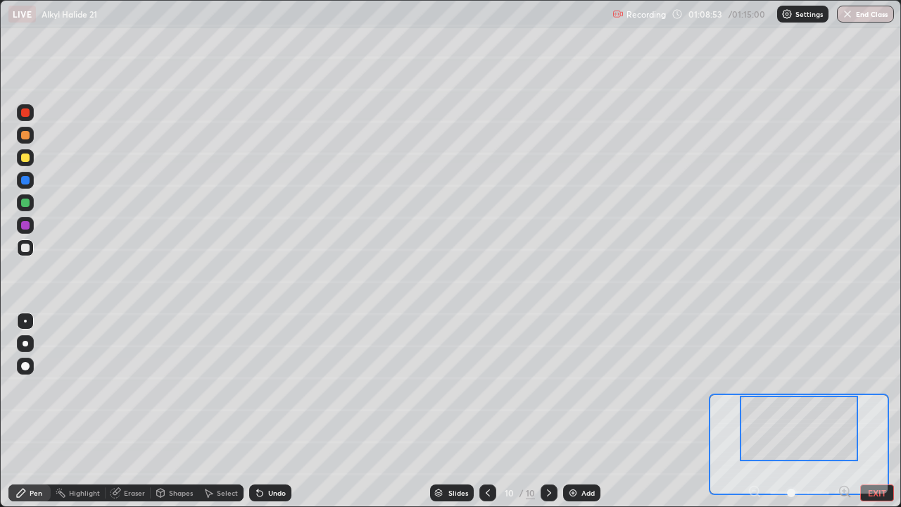
click at [843, 411] on icon at bounding box center [844, 491] width 14 height 14
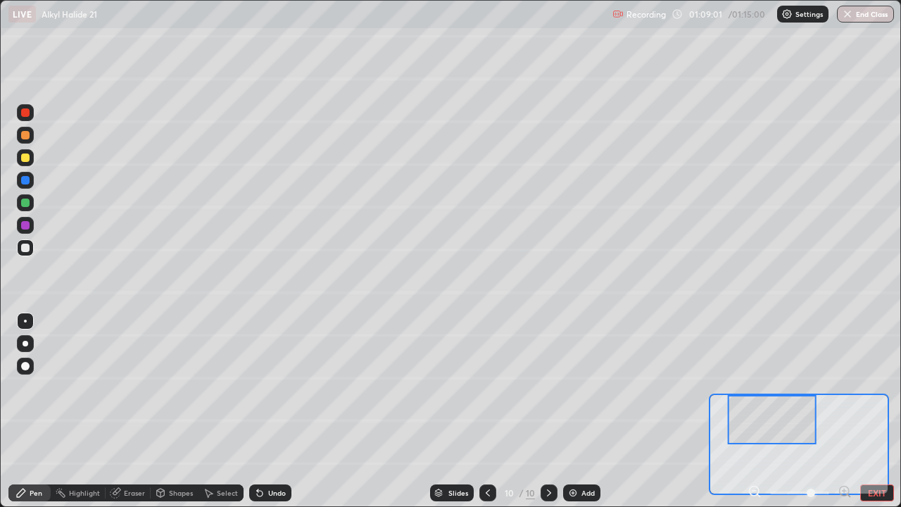
click at [24, 411] on div "Pen" at bounding box center [29, 492] width 42 height 17
click at [27, 137] on div at bounding box center [25, 135] width 8 height 8
click at [486, 411] on icon at bounding box center [487, 492] width 11 height 11
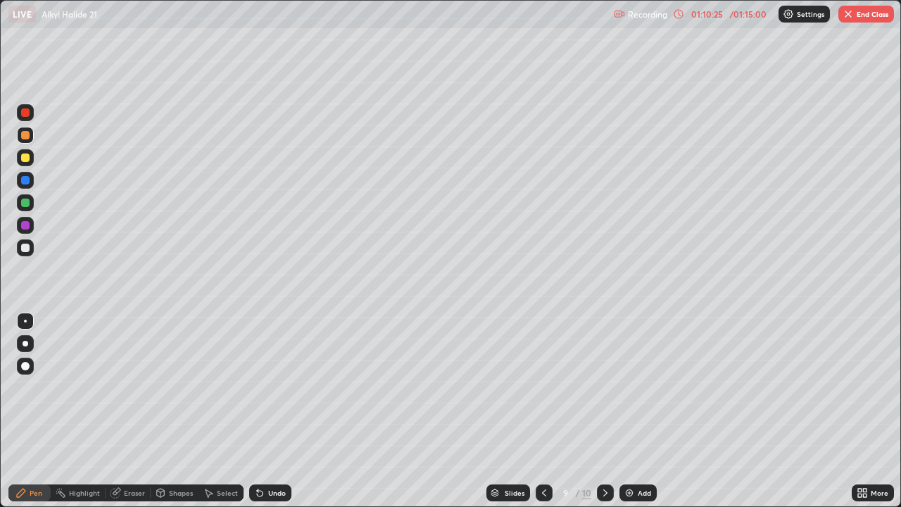
click at [538, 411] on icon at bounding box center [543, 492] width 11 height 11
click at [399, 411] on div "Slides 8 / 10 Add" at bounding box center [571, 493] width 560 height 28
click at [611, 411] on div at bounding box center [605, 492] width 17 height 17
click at [609, 411] on div at bounding box center [605, 492] width 17 height 17
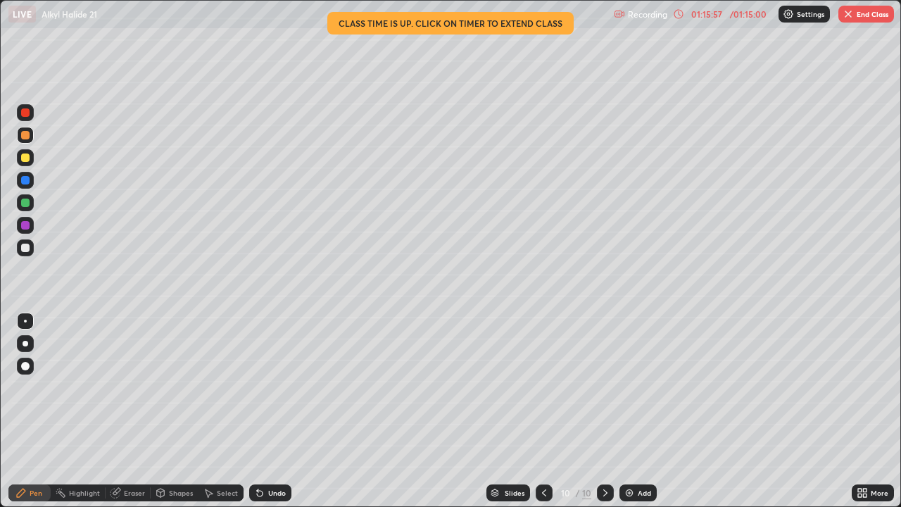
click at [542, 411] on icon at bounding box center [543, 492] width 11 height 11
click at [543, 411] on icon at bounding box center [543, 492] width 11 height 11
click at [600, 411] on icon at bounding box center [605, 492] width 11 height 11
click at [604, 411] on icon at bounding box center [605, 492] width 11 height 11
click at [543, 411] on icon at bounding box center [543, 492] width 11 height 11
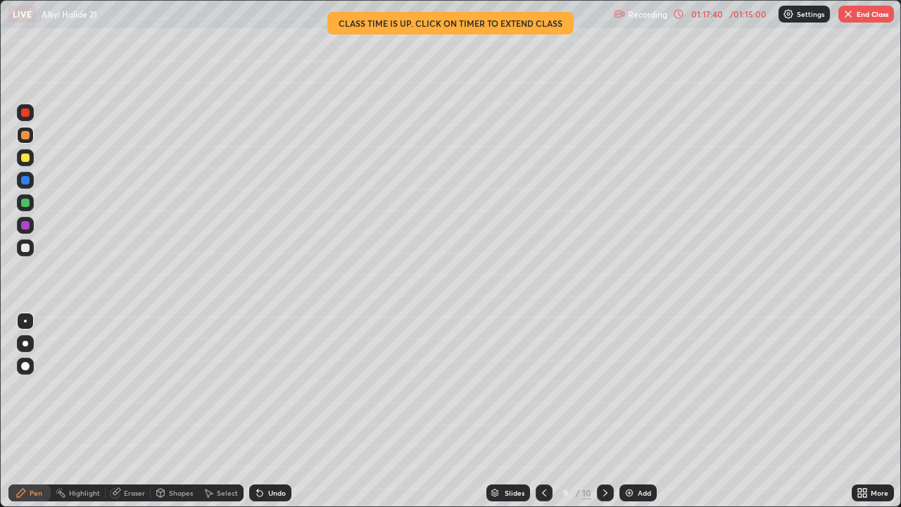
click at [543, 411] on icon at bounding box center [543, 492] width 11 height 11
click at [605, 411] on icon at bounding box center [605, 492] width 11 height 11
click at [604, 411] on icon at bounding box center [605, 492] width 11 height 11
click at [545, 411] on icon at bounding box center [543, 492] width 11 height 11
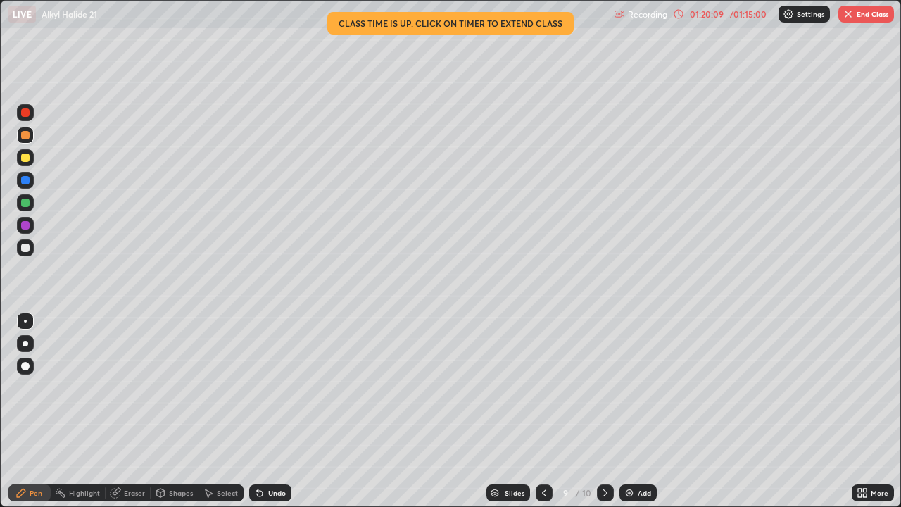
click at [543, 411] on icon at bounding box center [543, 492] width 11 height 11
click at [603, 411] on icon at bounding box center [605, 492] width 4 height 7
click at [602, 411] on icon at bounding box center [605, 492] width 11 height 11
click at [873, 15] on button "End Class" at bounding box center [866, 14] width 56 height 17
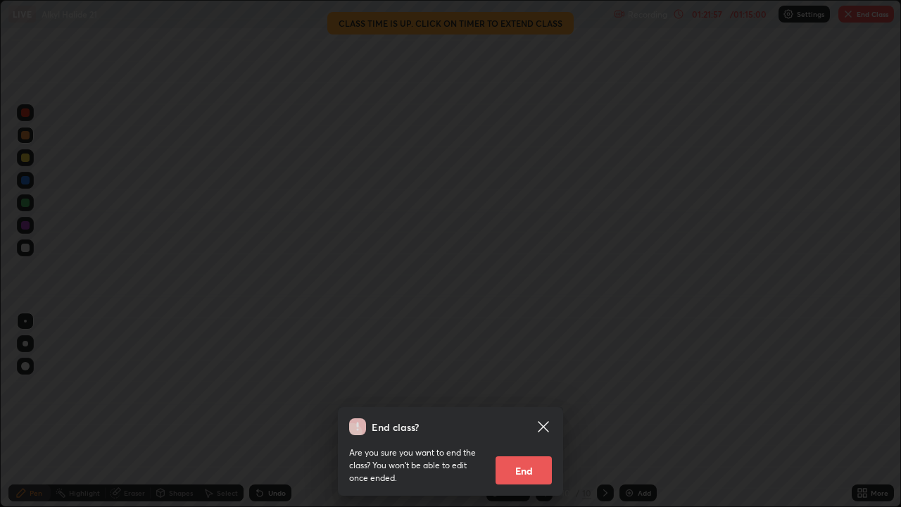
click at [809, 393] on div "End class? Are you sure you want to end the class? You won’t be able to edit on…" at bounding box center [450, 253] width 901 height 507
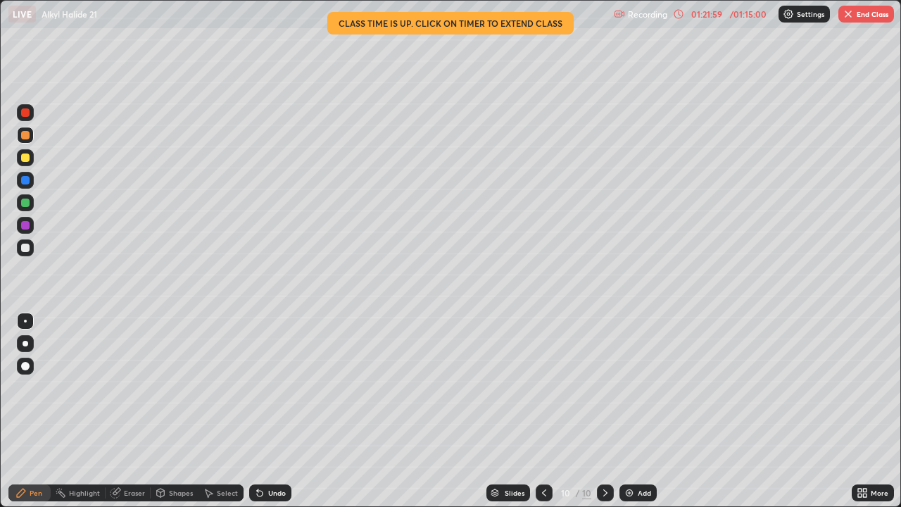
click at [859, 16] on button "End Class" at bounding box center [866, 14] width 56 height 17
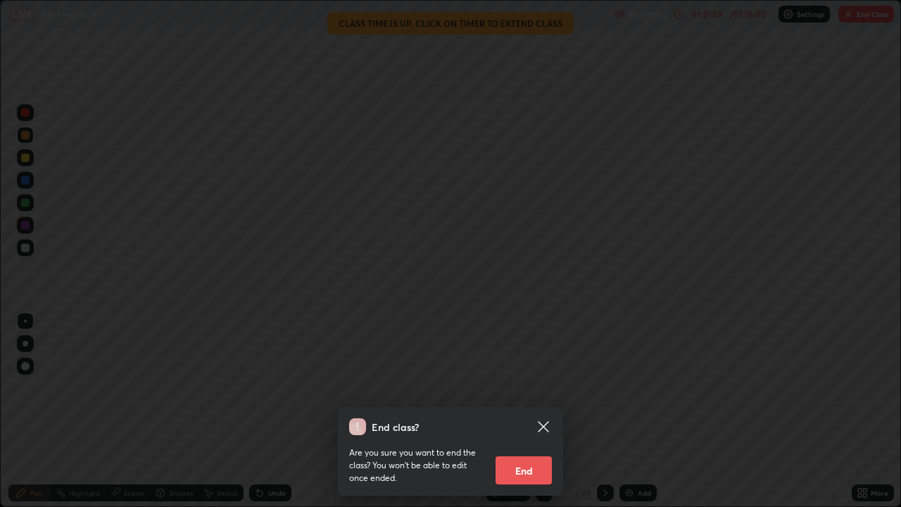
click at [866, 411] on div "End class? Are you sure you want to end the class? You won’t be able to edit on…" at bounding box center [450, 253] width 901 height 507
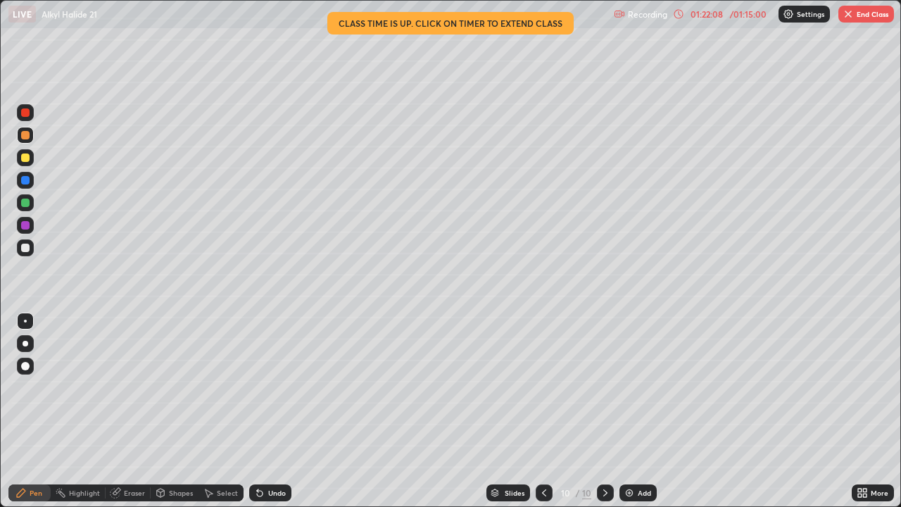
click at [882, 15] on button "End Class" at bounding box center [866, 14] width 56 height 17
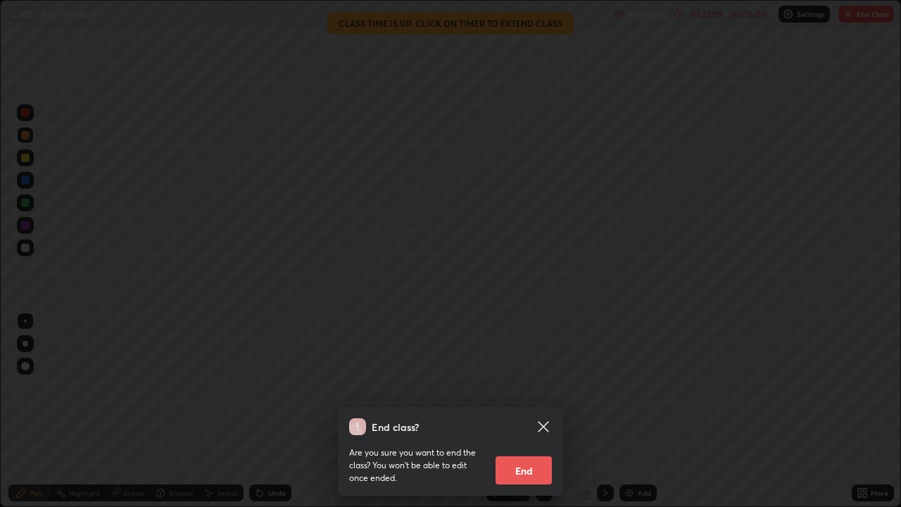
click at [519, 411] on button "End" at bounding box center [523, 470] width 56 height 28
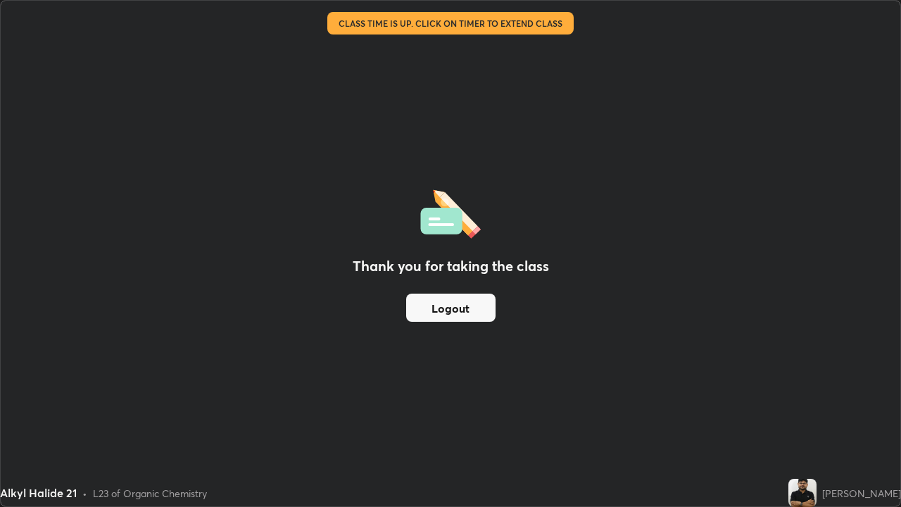
click at [476, 304] on button "Logout" at bounding box center [450, 307] width 89 height 28
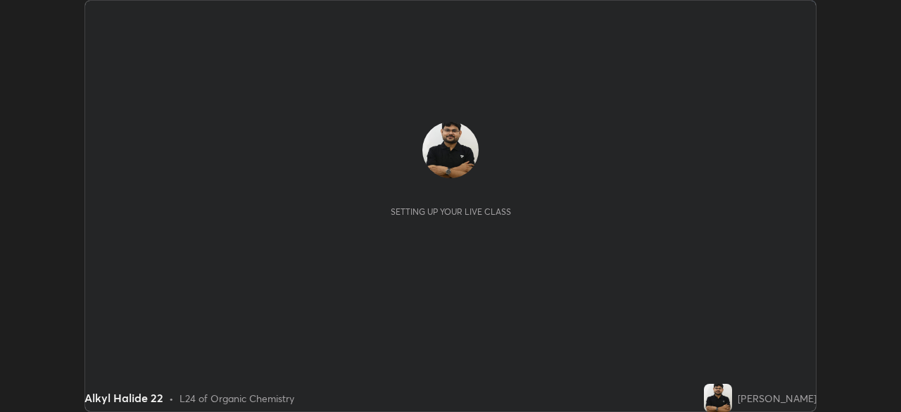
scroll to position [412, 901]
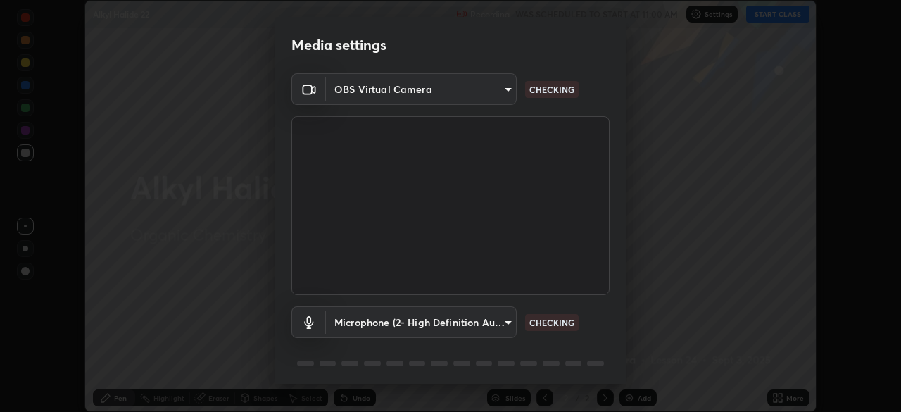
type input "26ea4645ce1167a88714ccf2a1c7b245e82c900ba769eb6e2bf526cec6792837"
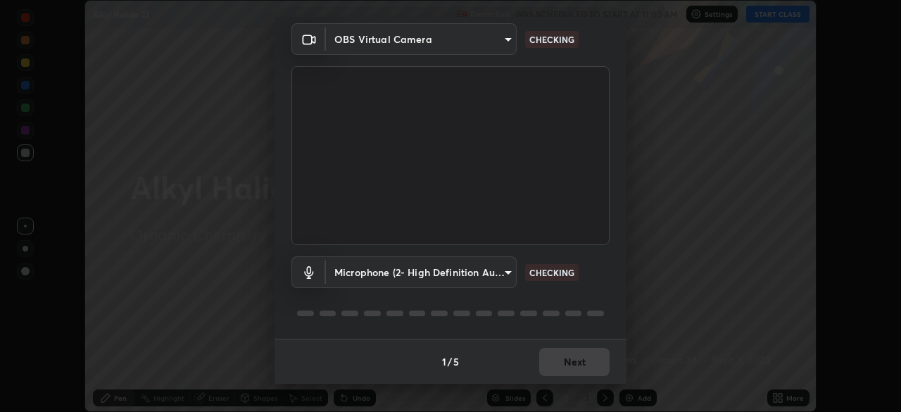
click at [488, 273] on body "Erase all Alkyl Halide 22 Recording WAS SCHEDULED TO START AT 11:00 AM Settings…" at bounding box center [450, 206] width 901 height 412
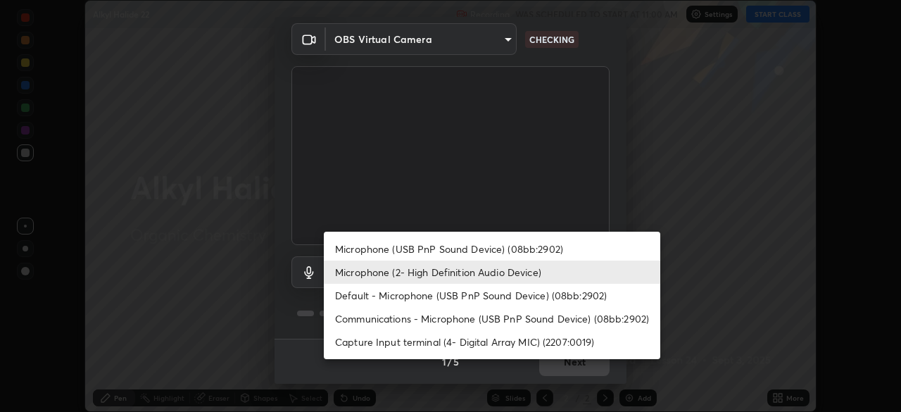
click at [488, 278] on li "Microphone (2- High Definition Audio Device)" at bounding box center [492, 271] width 336 height 23
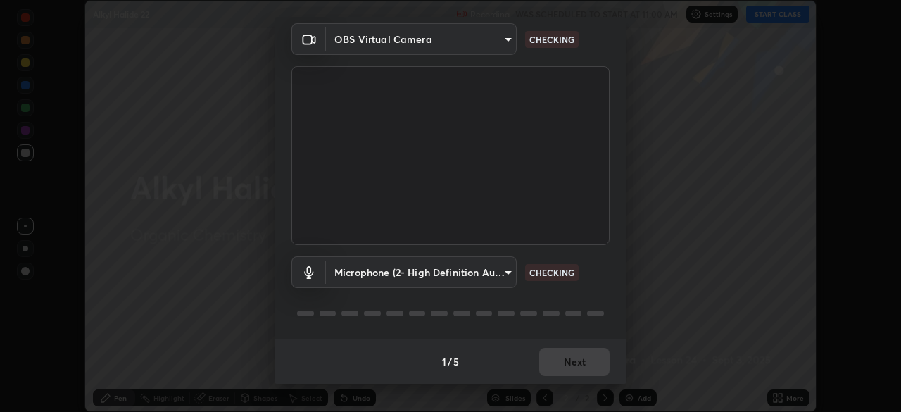
click at [353, 51] on body "Erase all Alkyl Halide 22 Recording WAS SCHEDULED TO START AT 11:00 AM Settings…" at bounding box center [450, 206] width 901 height 412
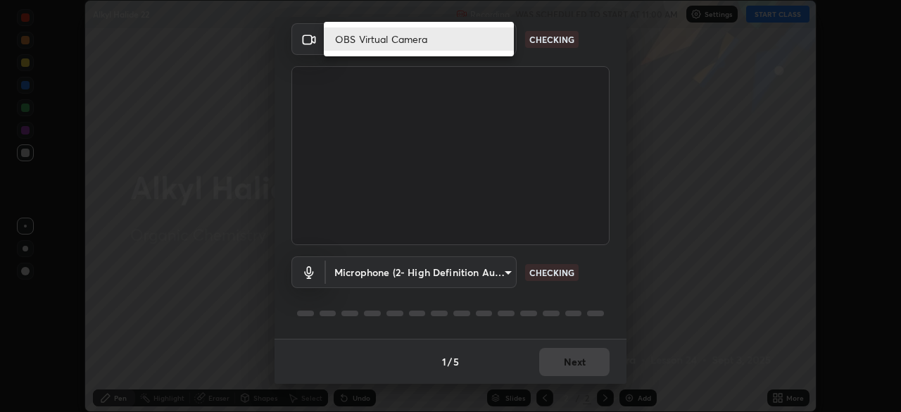
click at [343, 80] on div at bounding box center [450, 206] width 901 height 412
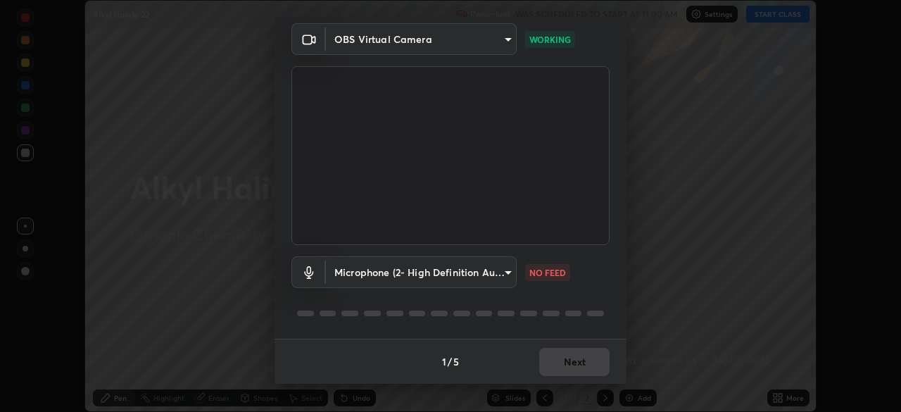
click at [334, 287] on body "Erase all Alkyl Halide 22 Recording WAS SCHEDULED TO START AT 11:00 AM Settings…" at bounding box center [450, 206] width 901 height 412
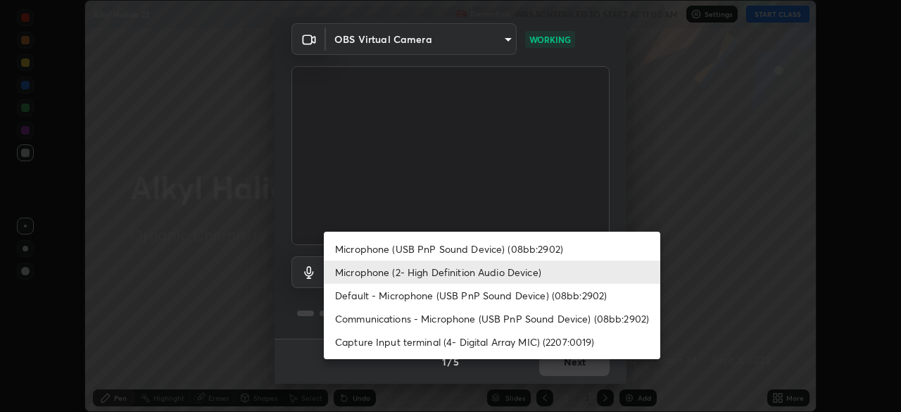
click at [348, 252] on li "Microphone (USB PnP Sound Device) (08bb:2902)" at bounding box center [492, 248] width 336 height 23
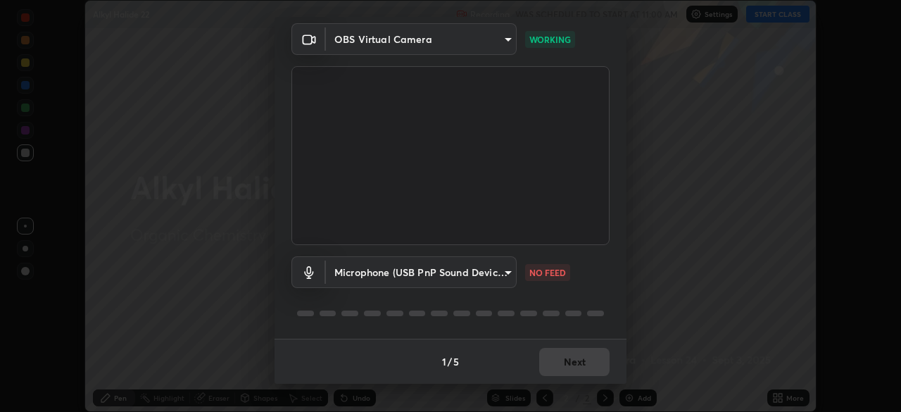
type input "740e2c842d1cac06ac36e4bd4a2e2877ac9f70a212878e78840fec1412a672ea"
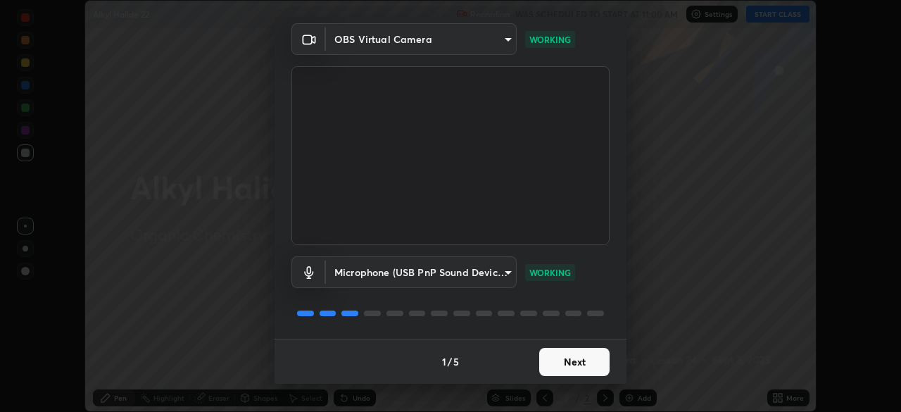
click at [540, 353] on button "Next" at bounding box center [574, 362] width 70 height 28
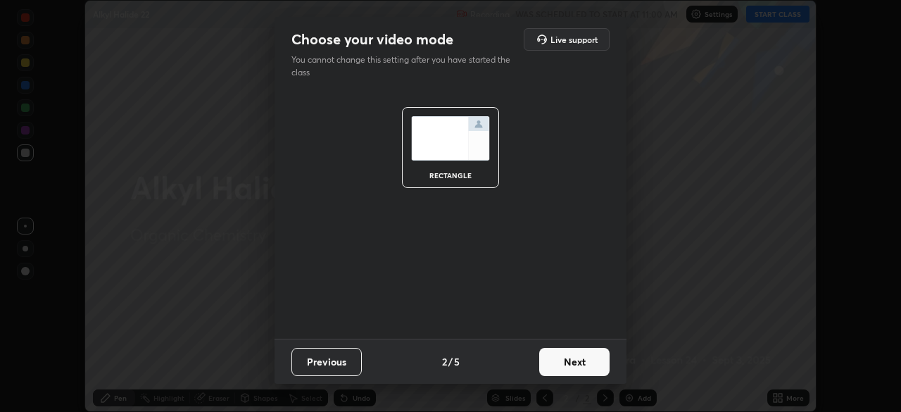
click at [557, 356] on button "Next" at bounding box center [574, 362] width 70 height 28
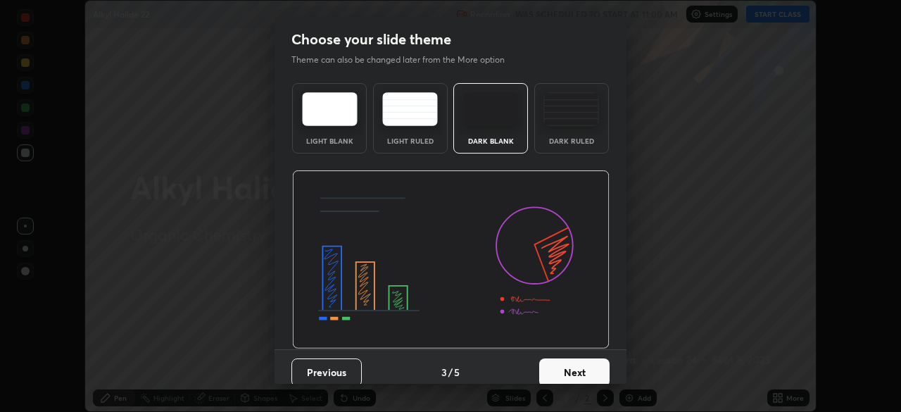
scroll to position [11, 0]
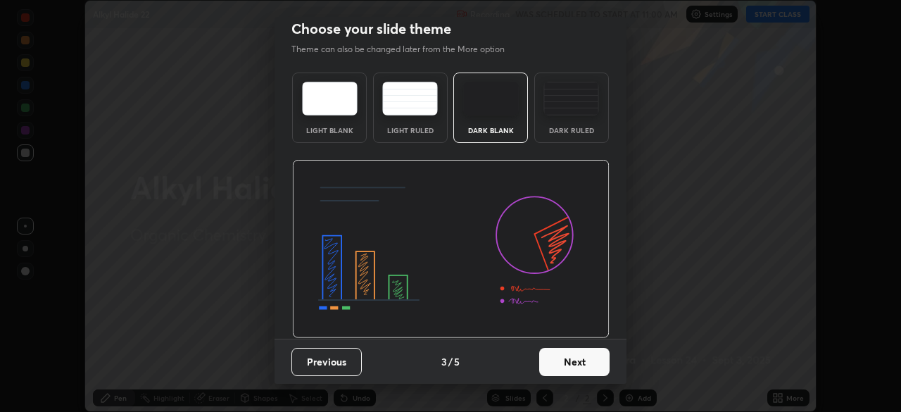
click at [571, 362] on button "Next" at bounding box center [574, 362] width 70 height 28
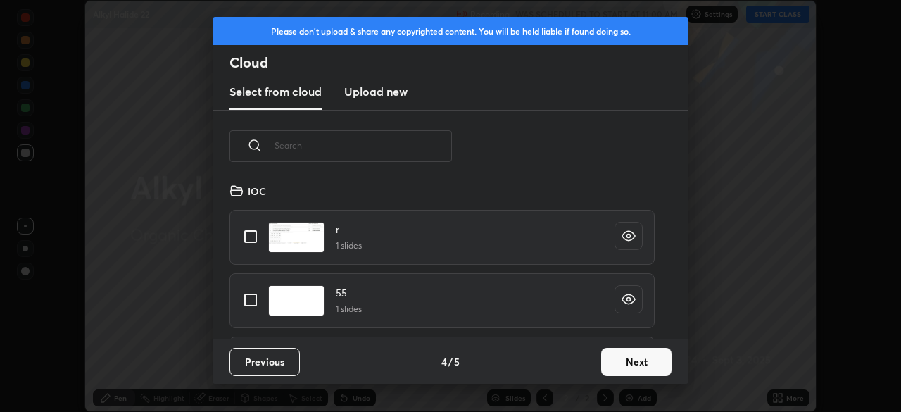
scroll to position [156, 452]
click at [611, 360] on button "Next" at bounding box center [636, 362] width 70 height 28
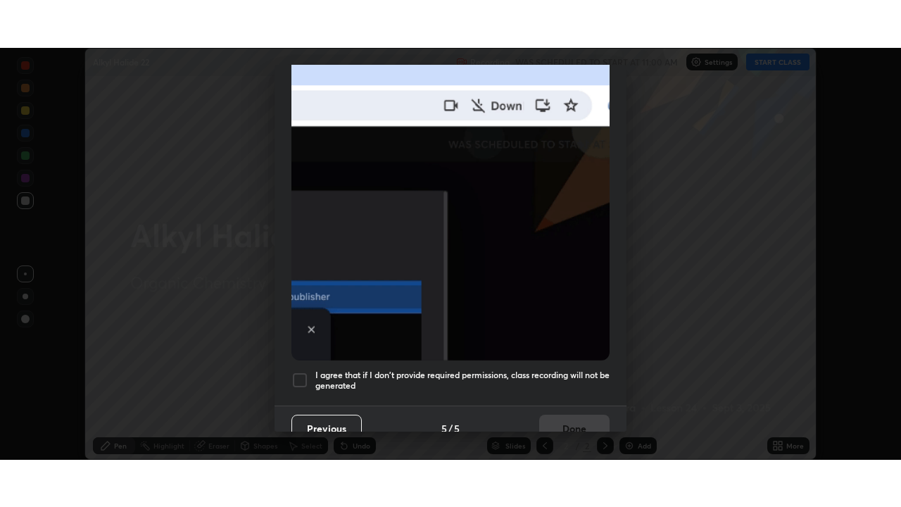
scroll to position [337, 0]
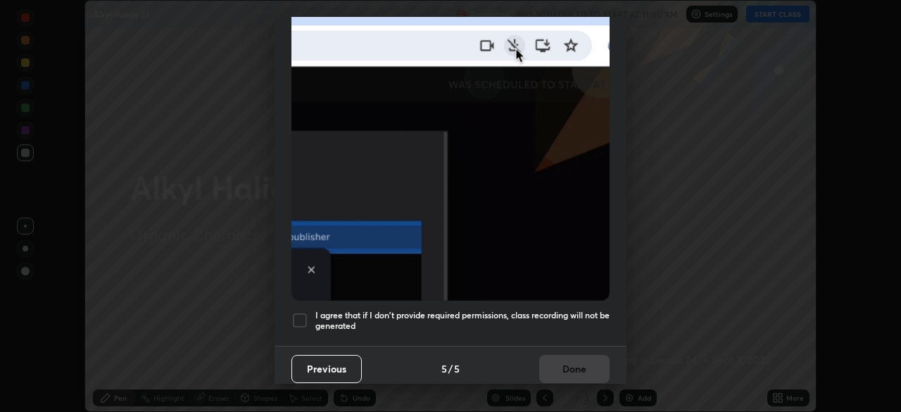
click at [298, 312] on div at bounding box center [299, 320] width 17 height 17
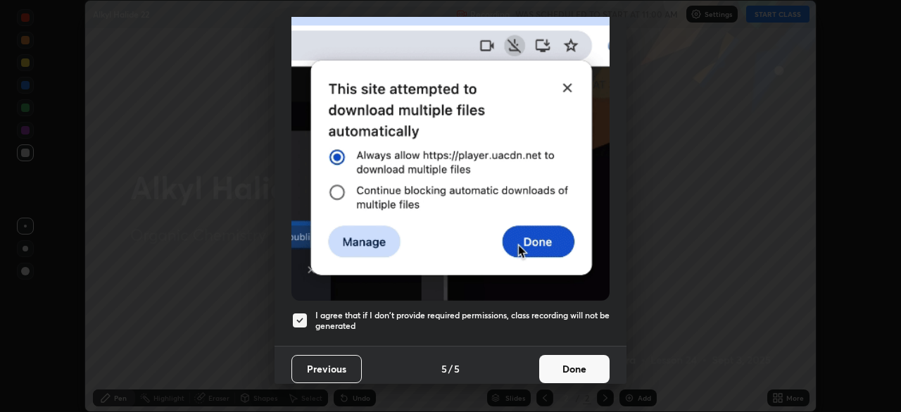
click at [542, 370] on button "Done" at bounding box center [574, 369] width 70 height 28
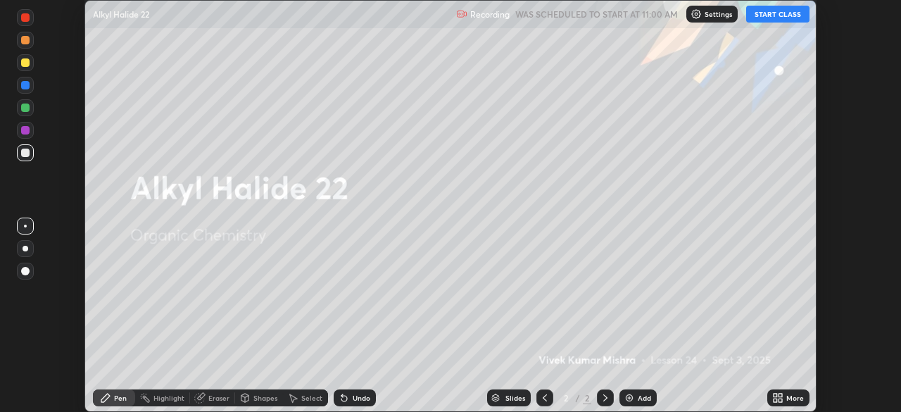
click at [780, 400] on icon at bounding box center [780, 400] width 4 height 4
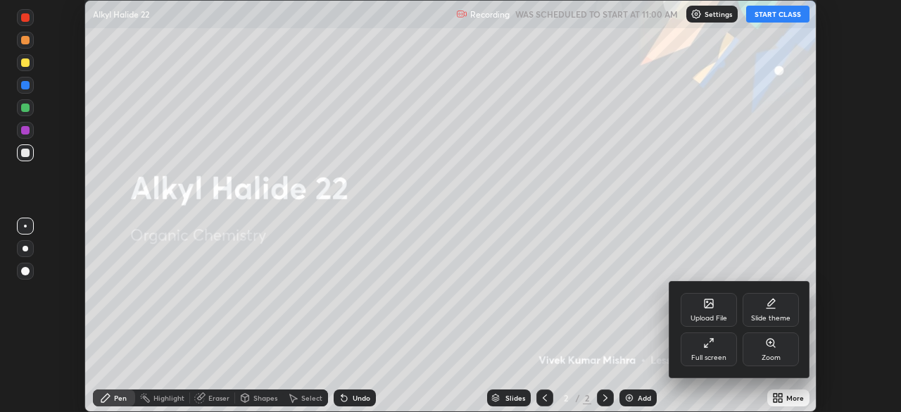
click at [713, 354] on div "Full screen" at bounding box center [708, 357] width 35 height 7
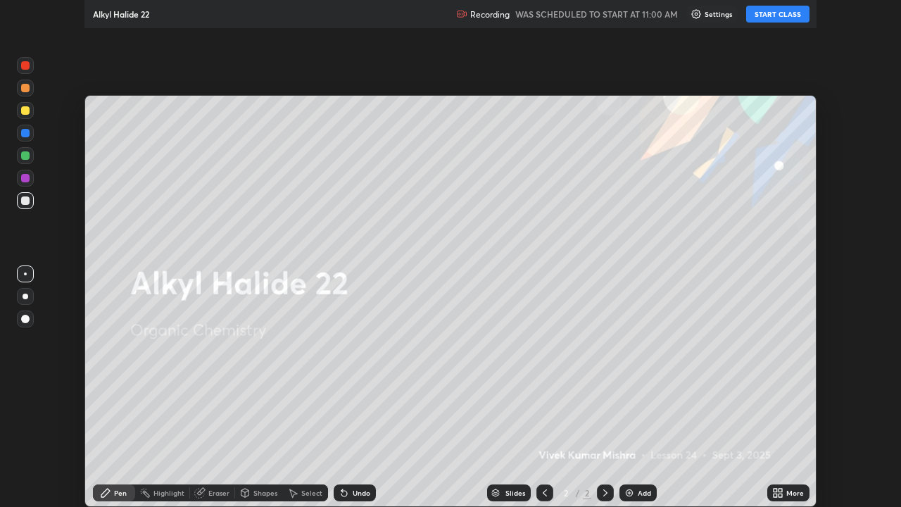
scroll to position [507, 901]
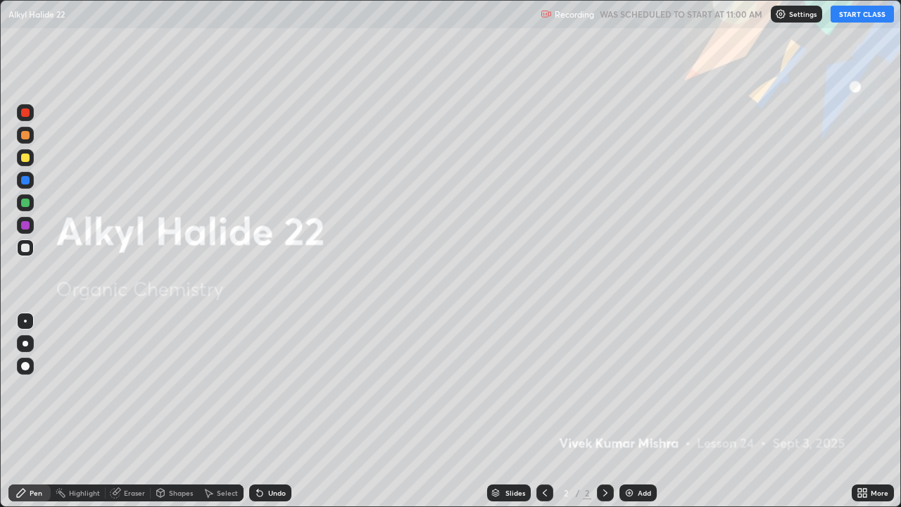
click at [861, 411] on icon at bounding box center [861, 492] width 11 height 11
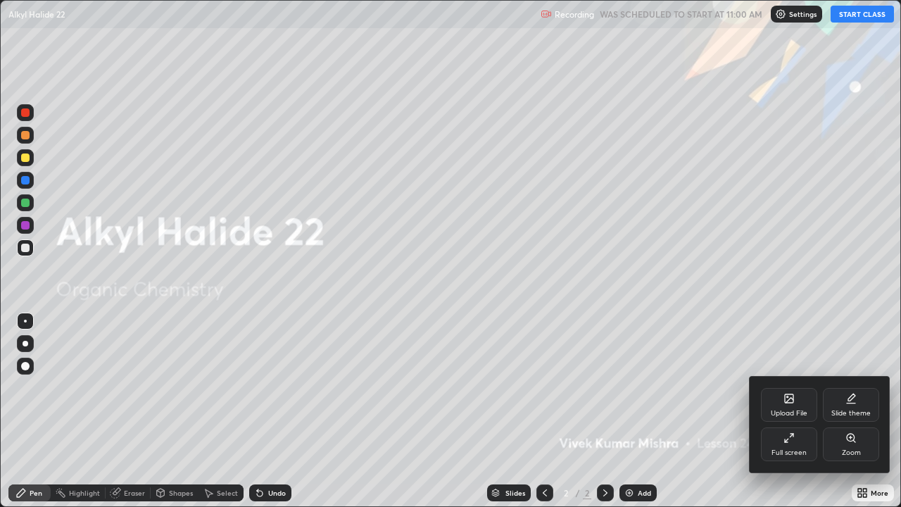
click at [841, 404] on div "Slide theme" at bounding box center [851, 405] width 56 height 34
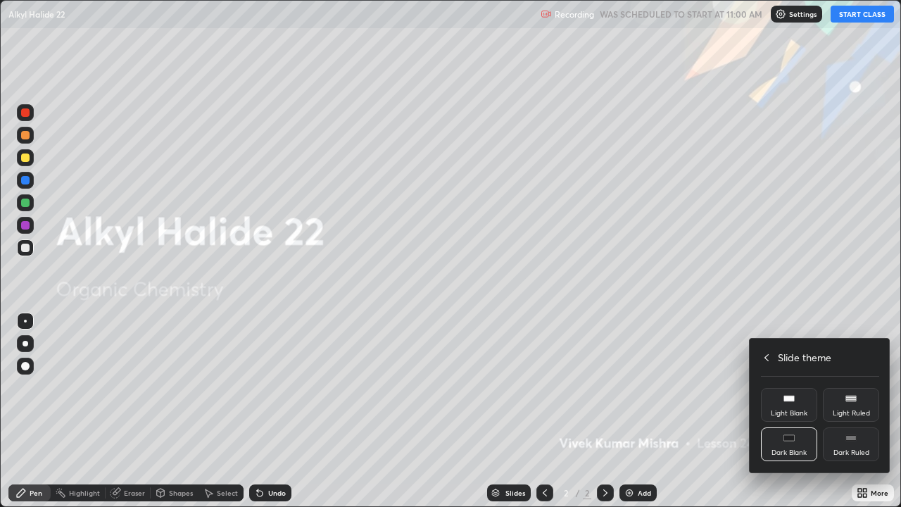
click at [851, 411] on rect at bounding box center [850, 438] width 11 height 6
click at [772, 355] on div "Slide theme" at bounding box center [820, 357] width 118 height 15
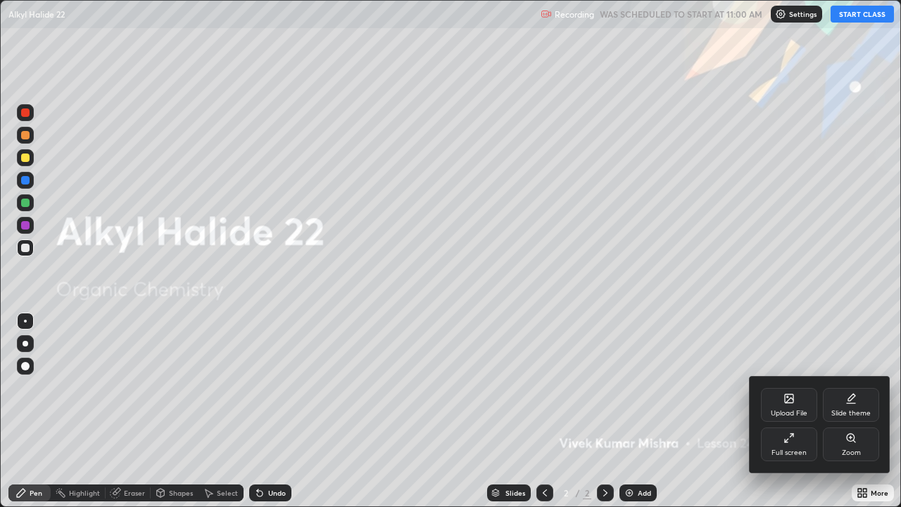
click at [769, 346] on div at bounding box center [450, 253] width 901 height 507
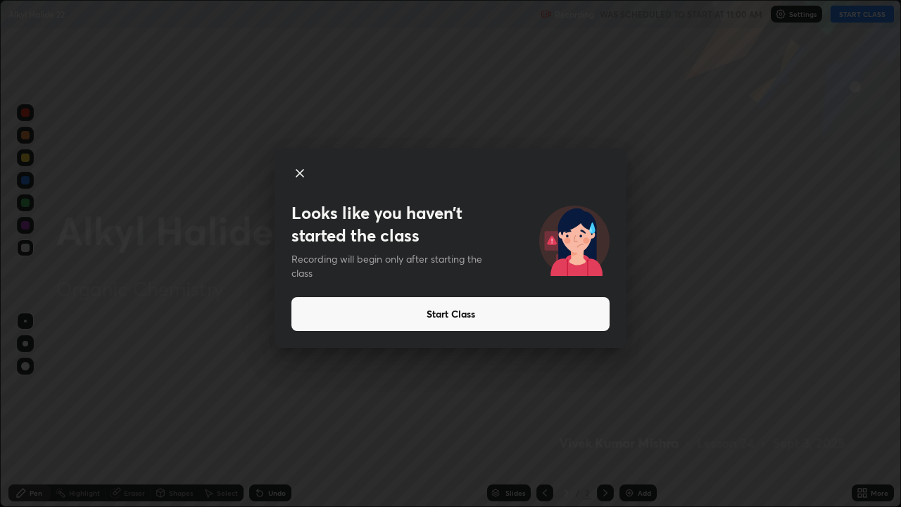
click at [587, 317] on button "Start Class" at bounding box center [450, 314] width 318 height 34
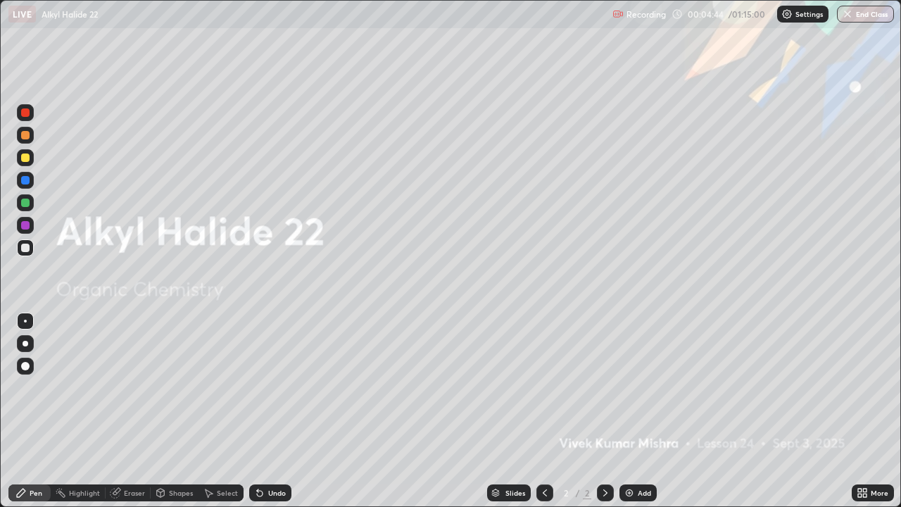
click at [873, 411] on div "More" at bounding box center [879, 492] width 18 height 7
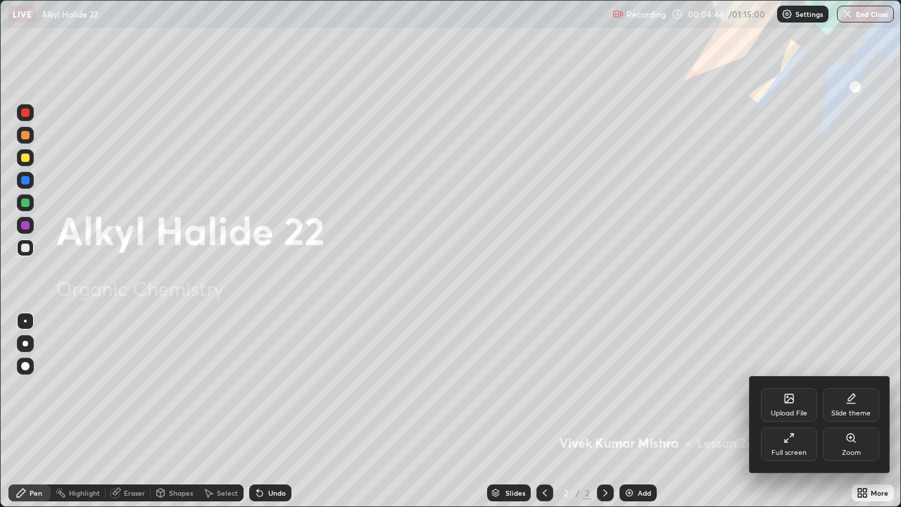
click at [852, 410] on div "Slide theme" at bounding box center [850, 413] width 39 height 7
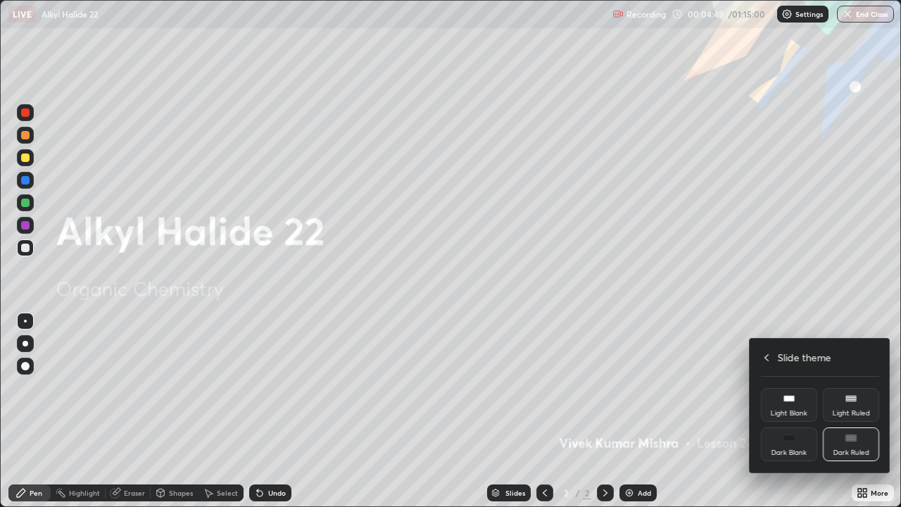
click at [766, 357] on icon at bounding box center [766, 357] width 11 height 11
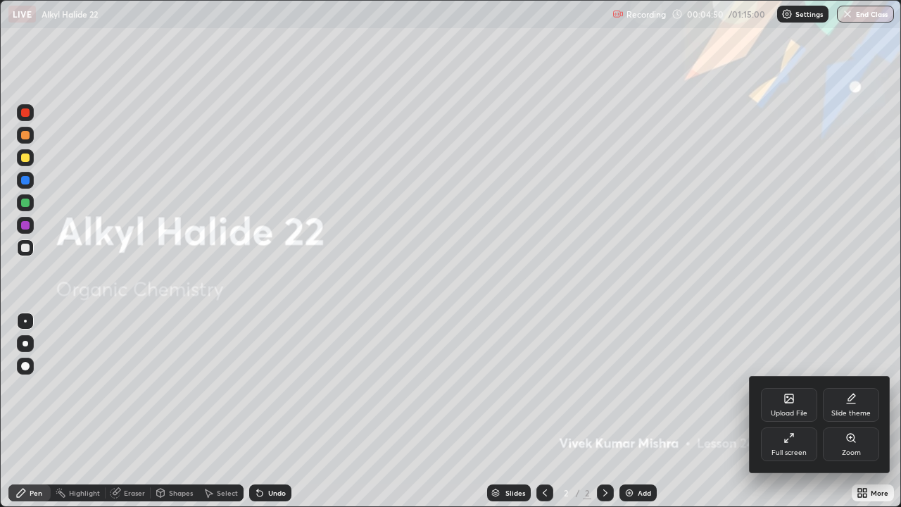
click at [638, 411] on div at bounding box center [450, 253] width 901 height 507
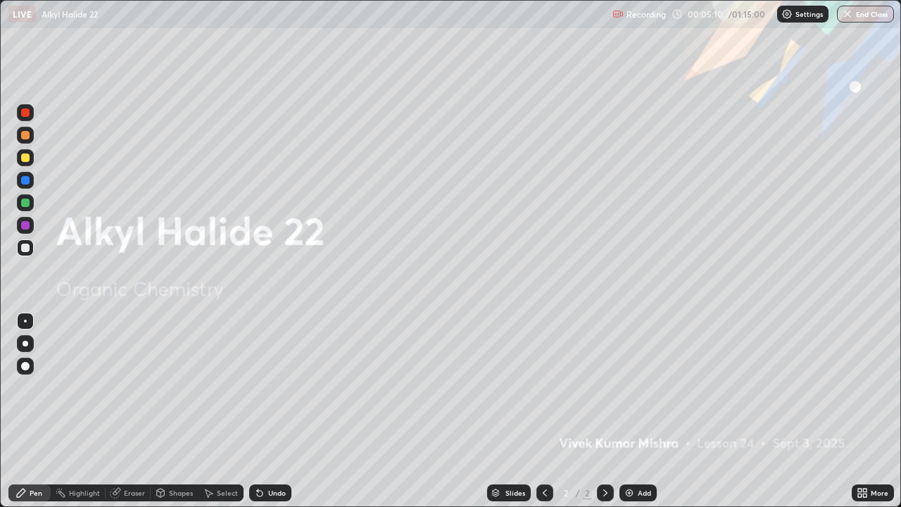
click at [632, 411] on img at bounding box center [628, 492] width 11 height 11
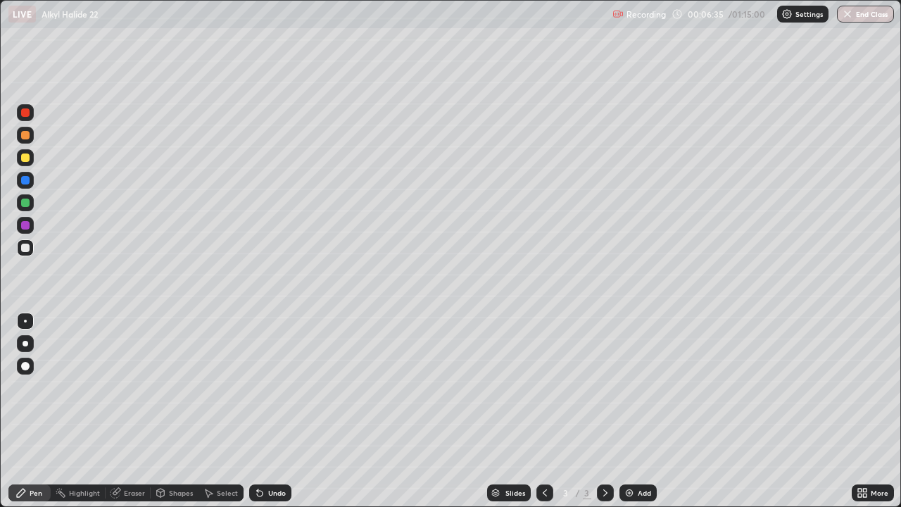
click at [275, 411] on div "Undo" at bounding box center [270, 492] width 42 height 17
click at [132, 411] on div "Eraser" at bounding box center [134, 492] width 21 height 7
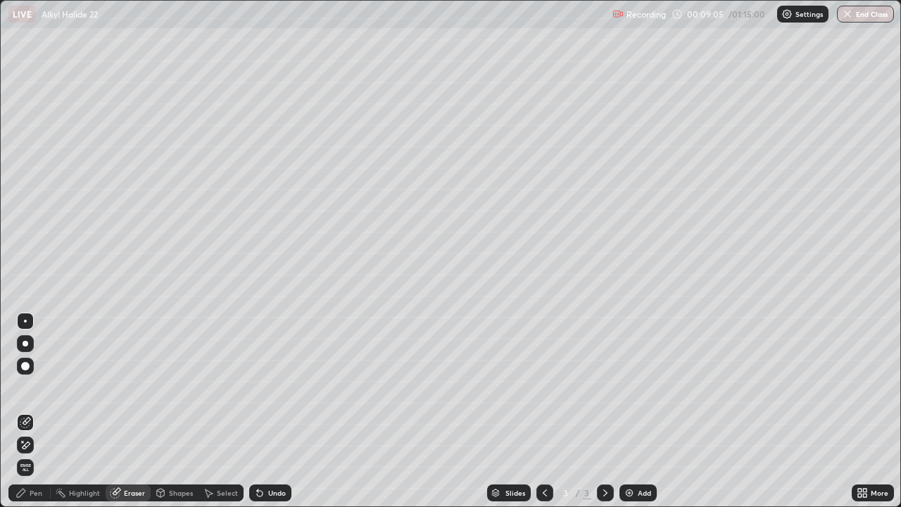
click at [37, 411] on div "Pen" at bounding box center [36, 492] width 13 height 7
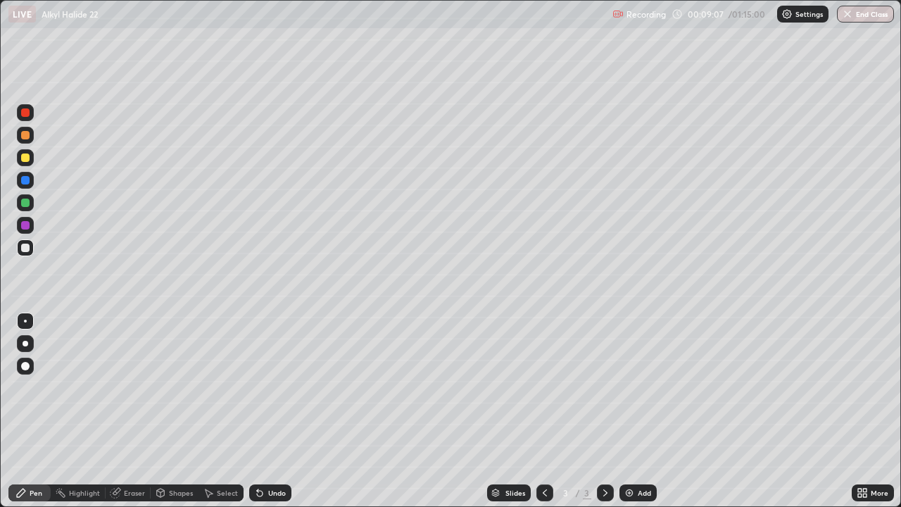
click at [633, 411] on img at bounding box center [628, 492] width 11 height 11
click at [132, 411] on div "Eraser" at bounding box center [134, 492] width 21 height 7
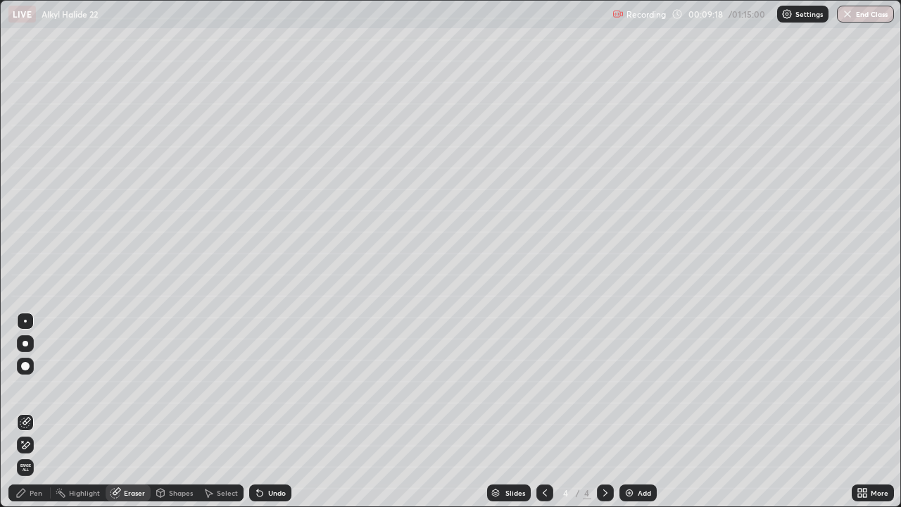
click at [32, 411] on div "Pen" at bounding box center [36, 492] width 13 height 7
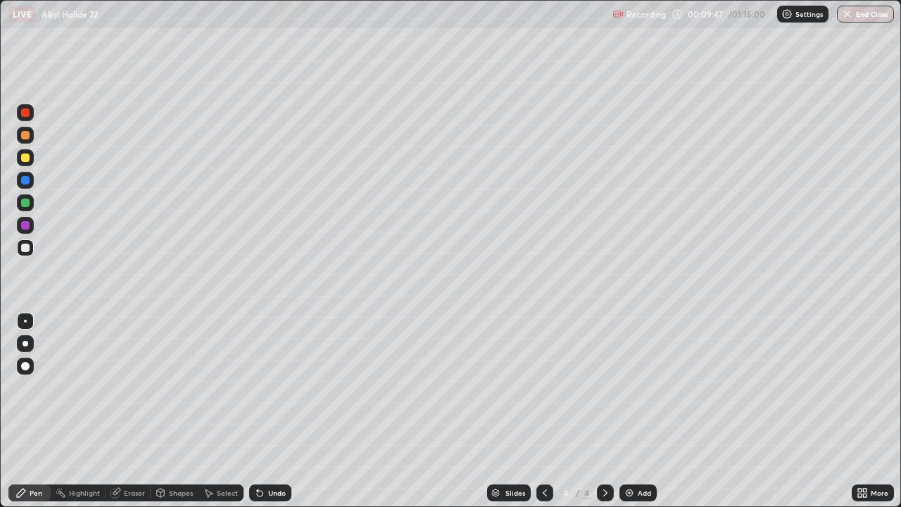
click at [122, 411] on div "Eraser" at bounding box center [128, 492] width 45 height 17
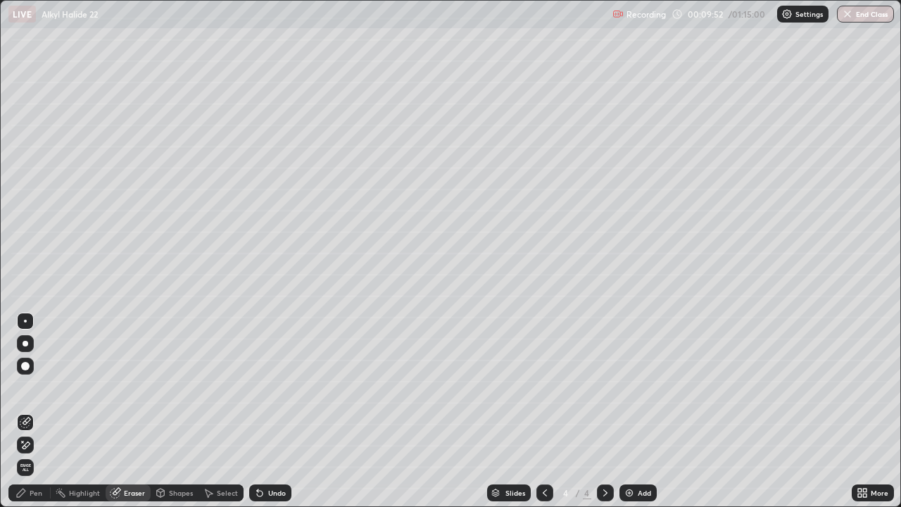
click at [23, 411] on icon at bounding box center [21, 492] width 8 height 8
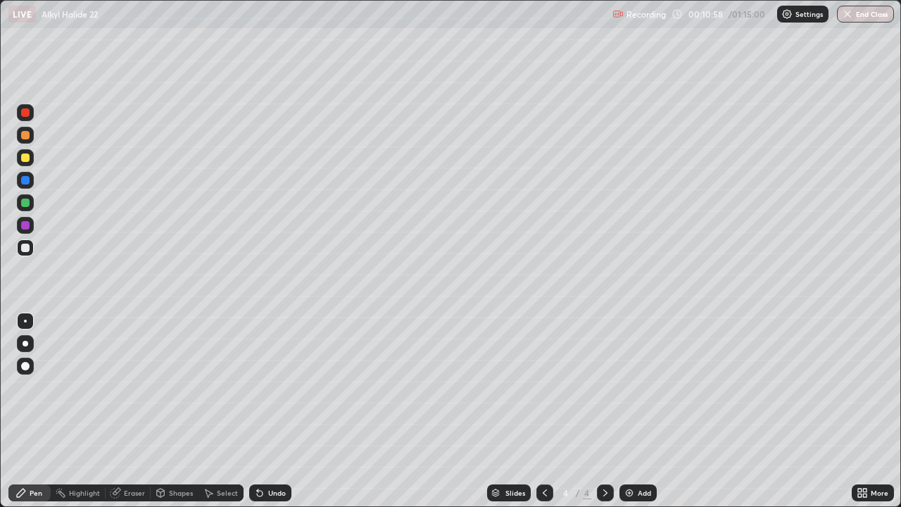
click at [640, 411] on div "Add" at bounding box center [644, 492] width 13 height 7
click at [30, 411] on div "Pen" at bounding box center [36, 492] width 13 height 7
click at [544, 411] on icon at bounding box center [544, 492] width 11 height 11
click at [636, 411] on div "Add" at bounding box center [637, 492] width 37 height 17
click at [28, 120] on div at bounding box center [25, 112] width 17 height 17
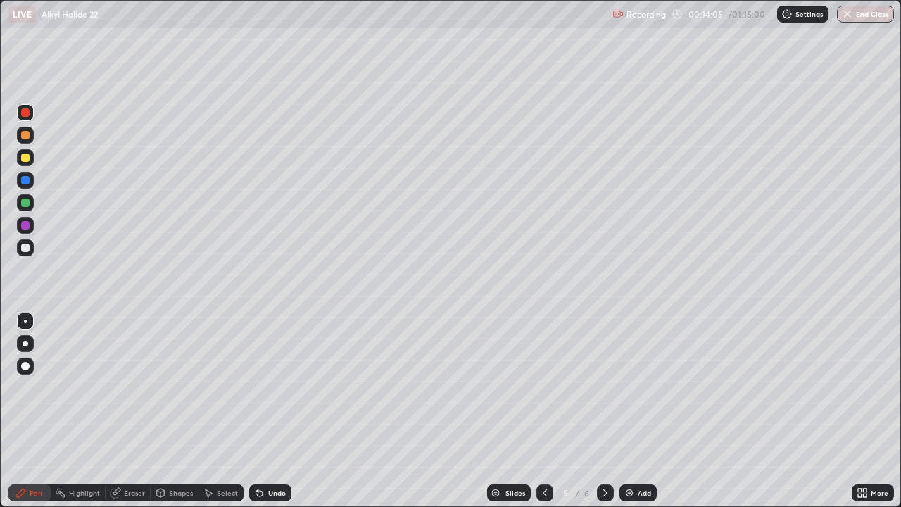
click at [25, 201] on div at bounding box center [25, 202] width 8 height 8
click at [23, 224] on div at bounding box center [25, 225] width 8 height 8
click at [642, 411] on div "Add" at bounding box center [644, 492] width 13 height 7
click at [23, 251] on div at bounding box center [25, 247] width 8 height 8
click at [536, 411] on div at bounding box center [544, 492] width 17 height 17
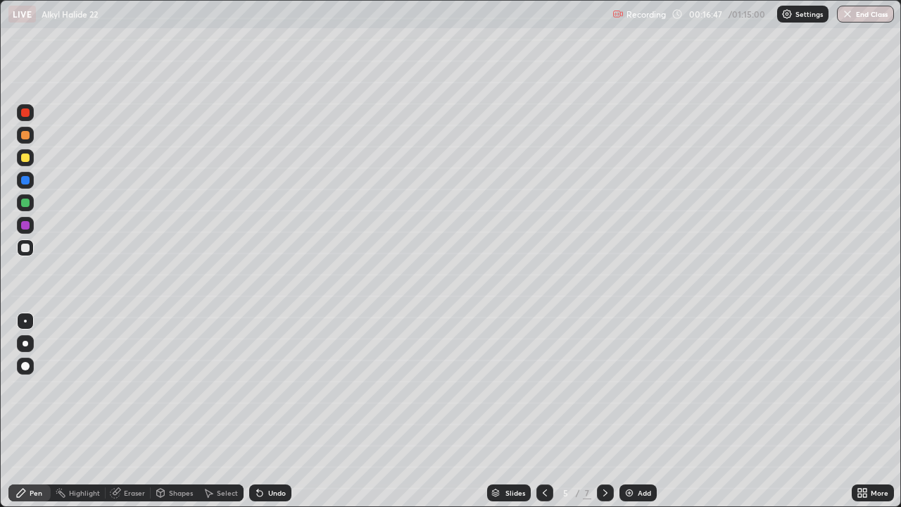
click at [604, 411] on icon at bounding box center [605, 492] width 11 height 11
click at [26, 227] on div at bounding box center [25, 225] width 8 height 8
click at [25, 248] on div at bounding box center [25, 247] width 8 height 8
click at [880, 411] on div "More" at bounding box center [872, 492] width 42 height 17
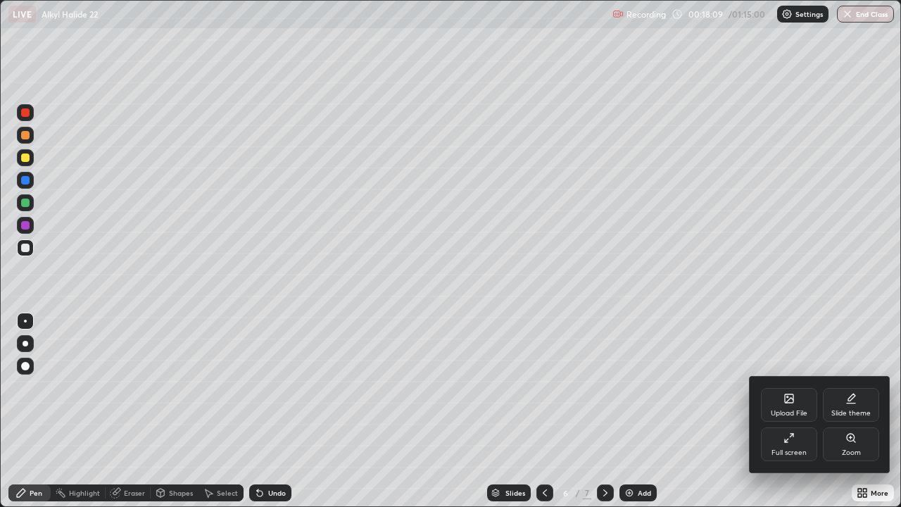
click at [861, 411] on div "Zoom" at bounding box center [851, 444] width 56 height 34
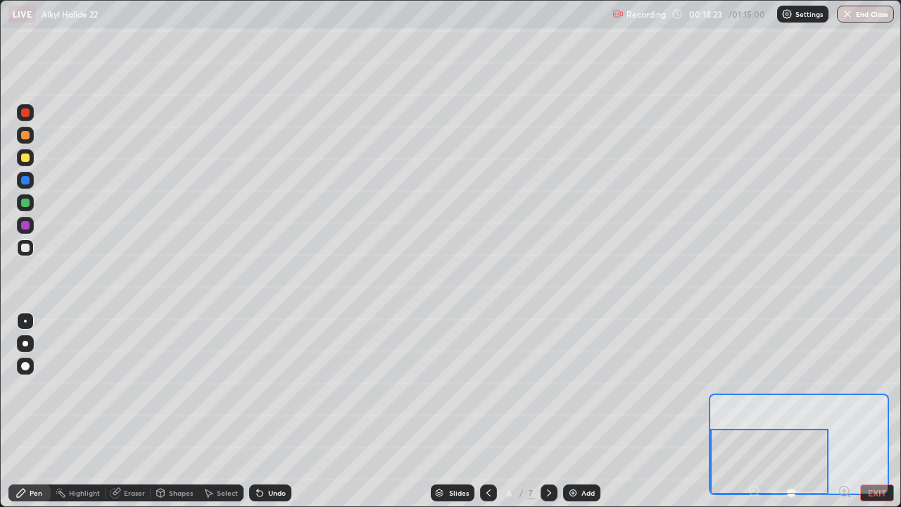
click at [27, 227] on div at bounding box center [25, 225] width 8 height 8
click at [265, 411] on div "Undo" at bounding box center [270, 492] width 42 height 17
click at [885, 411] on button "EXIT" at bounding box center [877, 492] width 34 height 17
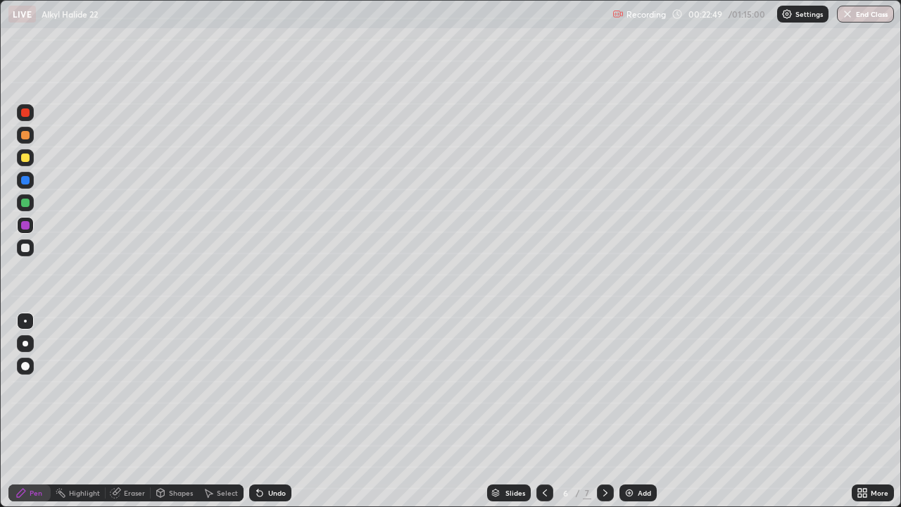
click at [870, 411] on div "More" at bounding box center [879, 492] width 18 height 7
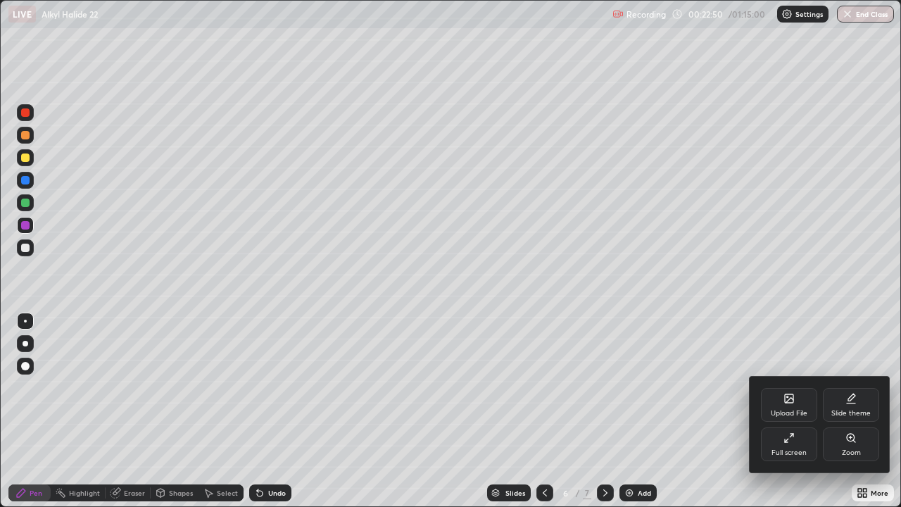
click at [853, 411] on icon at bounding box center [851, 437] width 8 height 8
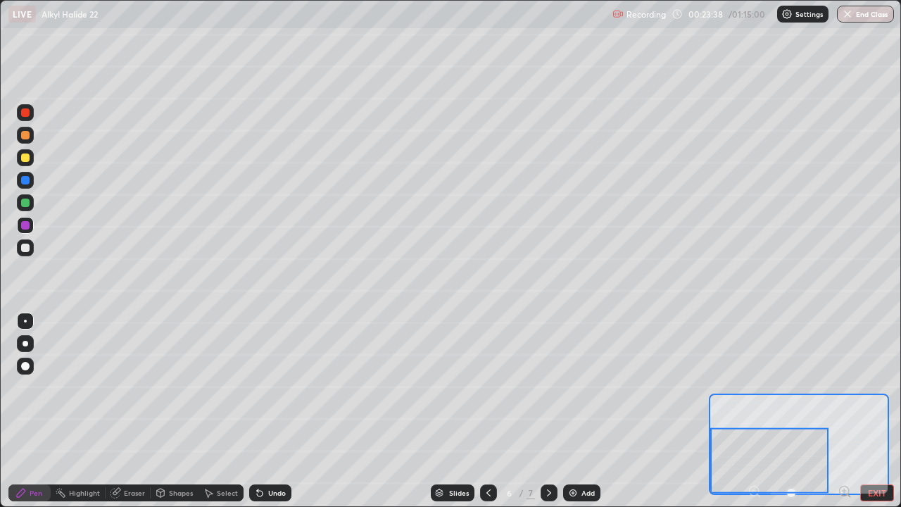
click at [222, 411] on div "Select" at bounding box center [227, 492] width 21 height 7
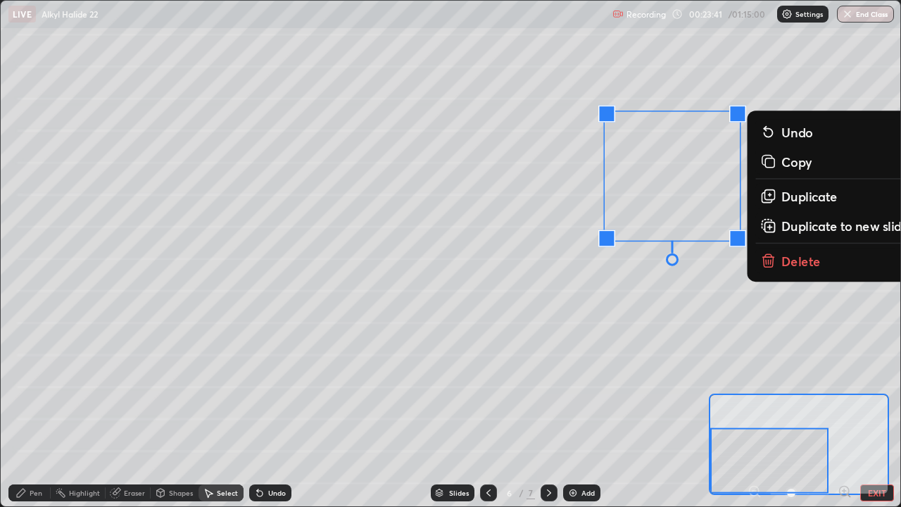
click at [768, 262] on icon at bounding box center [768, 262] width 0 height 4
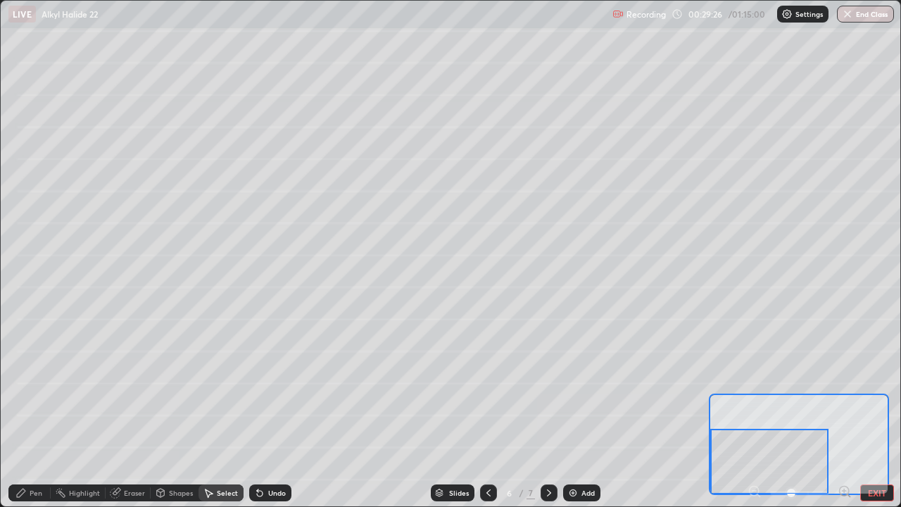
click at [188, 378] on div "0 ° Undo Copy Duplicate Duplicate to new slide Delete" at bounding box center [675, 131] width 1349 height 758
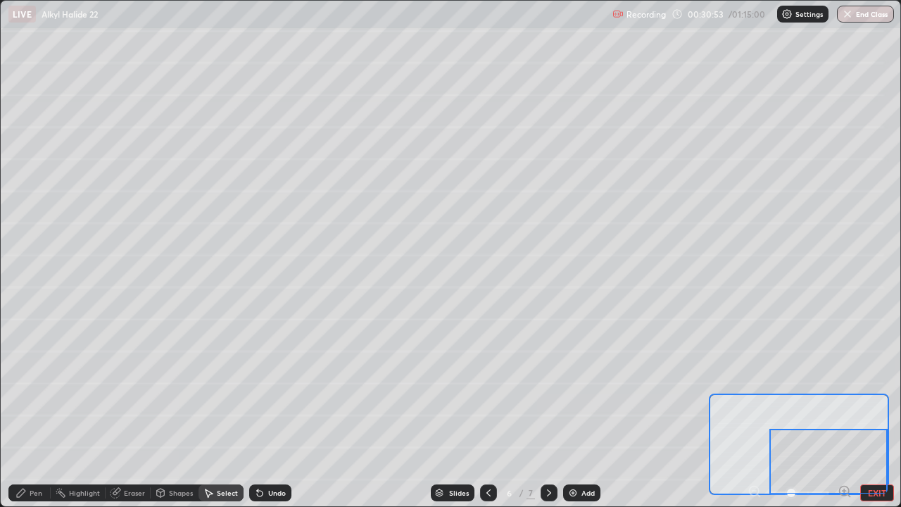
click at [27, 411] on div "Pen" at bounding box center [29, 492] width 42 height 17
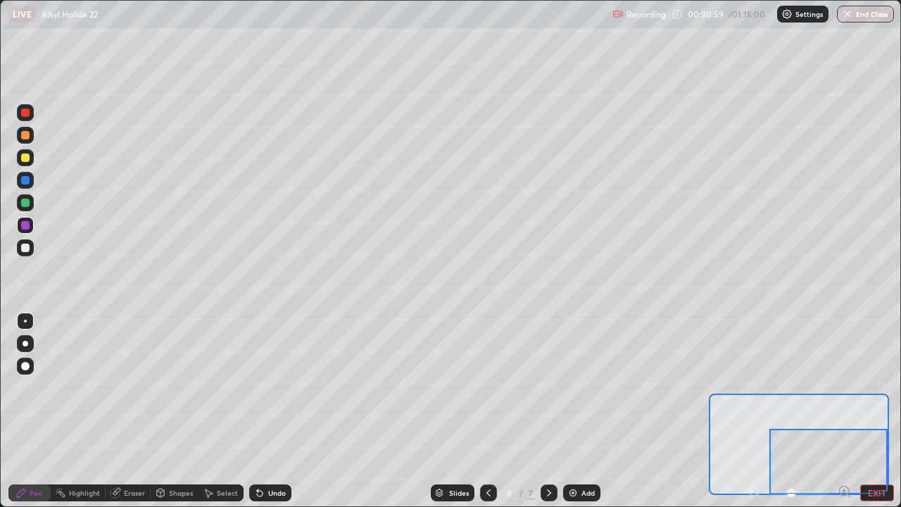
click at [268, 411] on div "Undo" at bounding box center [277, 492] width 18 height 7
click at [24, 204] on div at bounding box center [25, 202] width 8 height 8
click at [588, 411] on div "Add" at bounding box center [587, 492] width 13 height 7
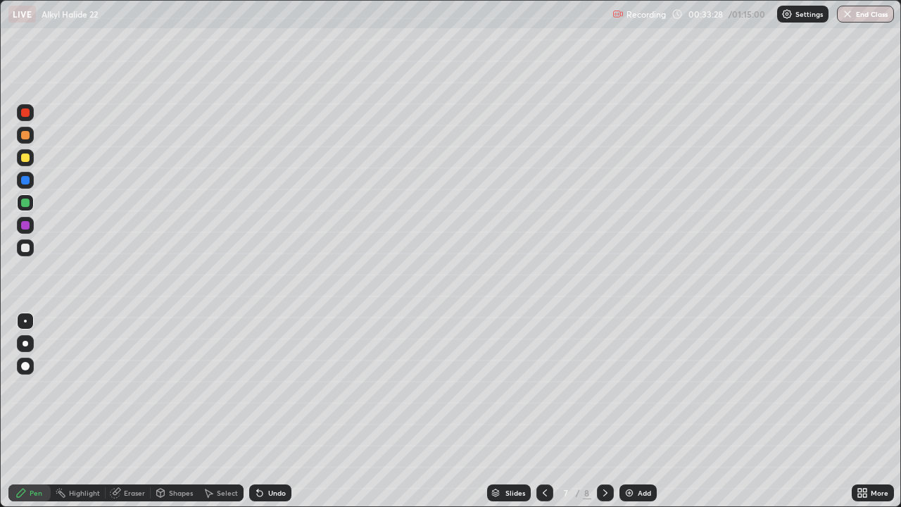
click at [20, 113] on div at bounding box center [25, 112] width 17 height 17
click at [638, 411] on div "Add" at bounding box center [637, 492] width 37 height 17
click at [26, 227] on div at bounding box center [25, 225] width 8 height 8
click at [25, 115] on div at bounding box center [25, 112] width 8 height 8
click at [23, 224] on div at bounding box center [25, 225] width 8 height 8
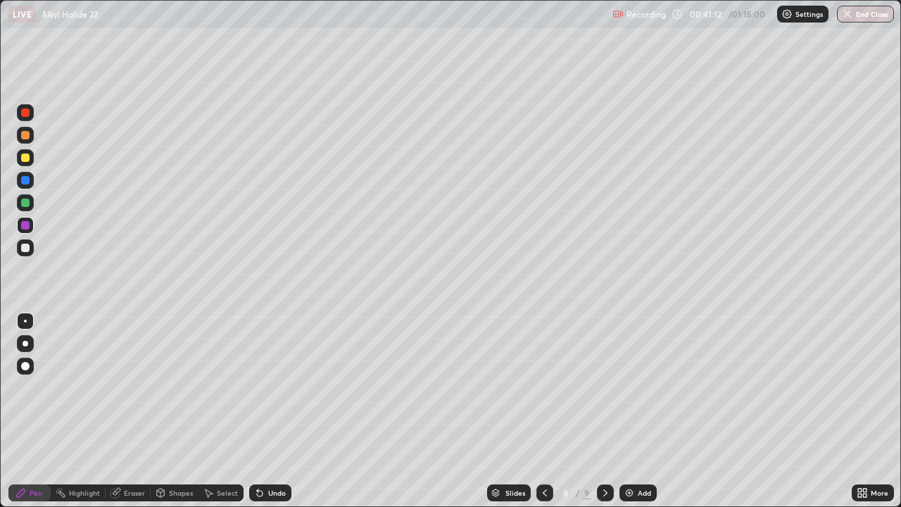
click at [27, 201] on div at bounding box center [25, 202] width 8 height 8
click at [272, 411] on div "Undo" at bounding box center [277, 492] width 18 height 7
click at [639, 411] on div "Add" at bounding box center [637, 492] width 37 height 17
click at [18, 218] on div at bounding box center [25, 225] width 17 height 17
click at [634, 411] on div "Add" at bounding box center [637, 492] width 37 height 17
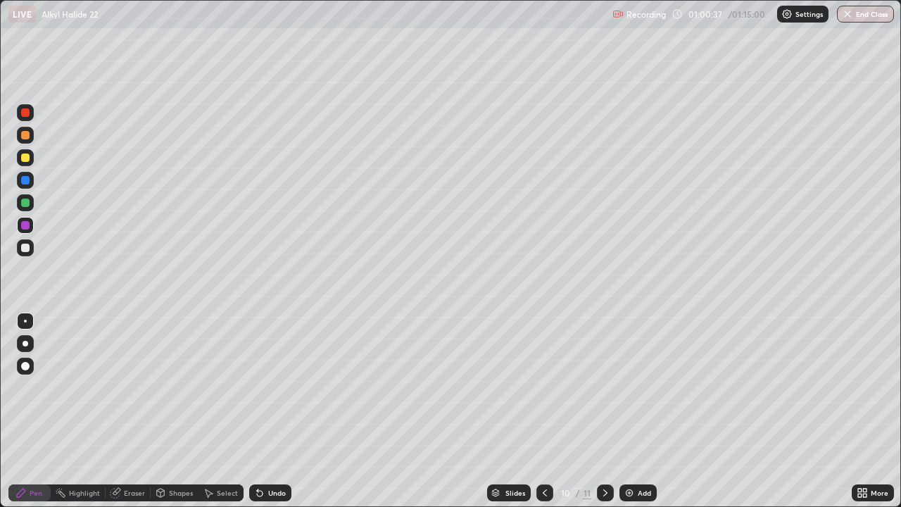
click at [26, 113] on div at bounding box center [25, 112] width 8 height 8
click at [26, 225] on div at bounding box center [25, 225] width 8 height 8
click at [634, 411] on div "Add" at bounding box center [637, 492] width 37 height 17
click at [27, 248] on div at bounding box center [25, 247] width 8 height 8
click at [25, 251] on div at bounding box center [25, 247] width 8 height 8
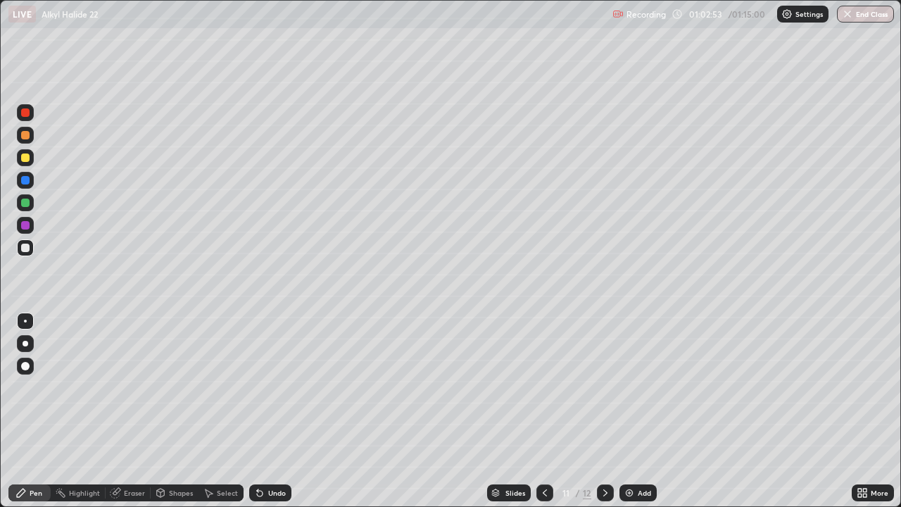
click at [539, 411] on icon at bounding box center [544, 492] width 11 height 11
click at [537, 411] on div at bounding box center [544, 492] width 17 height 17
click at [602, 411] on icon at bounding box center [605, 492] width 11 height 11
click at [603, 411] on icon at bounding box center [605, 492] width 11 height 11
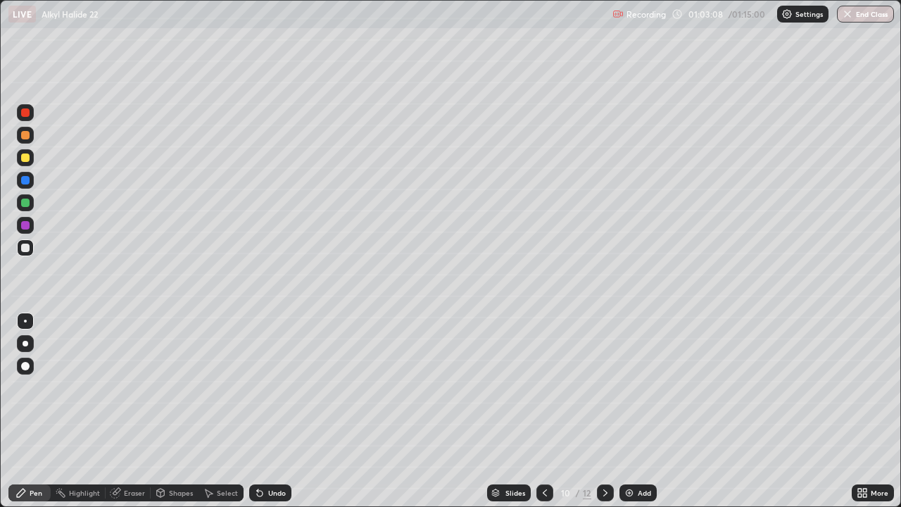
click at [602, 411] on icon at bounding box center [605, 492] width 11 height 11
click at [26, 203] on div at bounding box center [25, 202] width 8 height 8
click at [22, 158] on div at bounding box center [25, 157] width 8 height 8
click at [131, 411] on div "Eraser" at bounding box center [134, 492] width 21 height 7
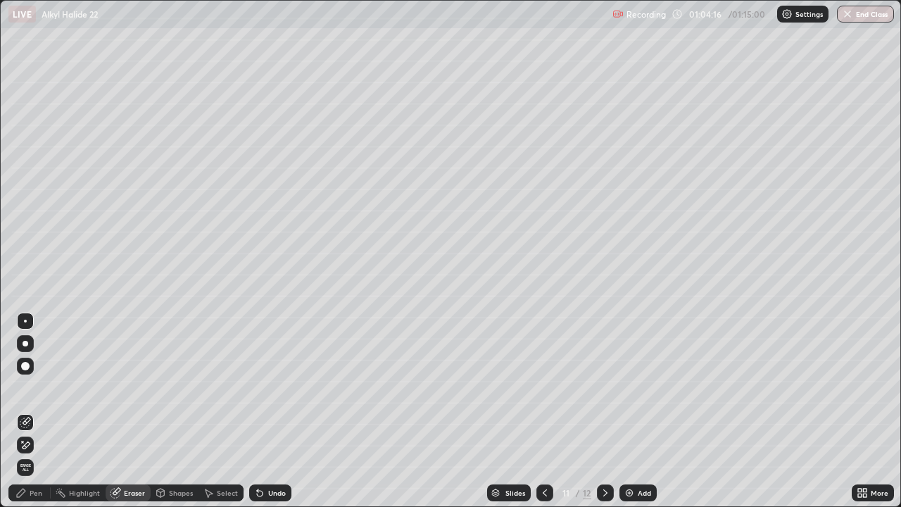
click at [39, 411] on div "Pen" at bounding box center [29, 492] width 42 height 17
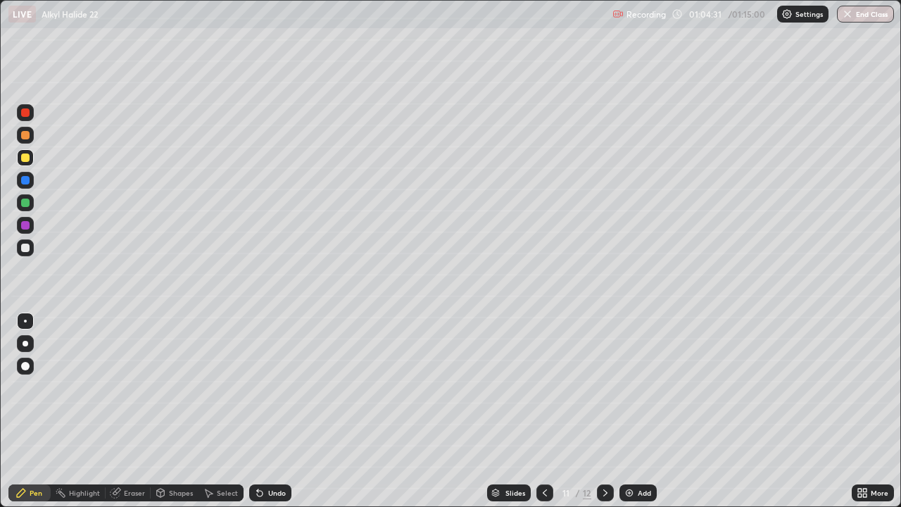
click at [126, 411] on div "Eraser" at bounding box center [134, 492] width 21 height 7
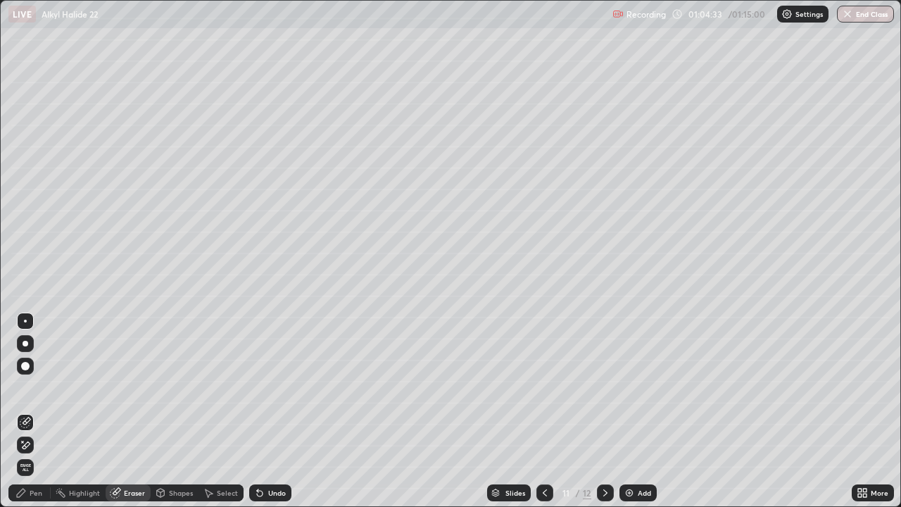
click at [36, 411] on div "Pen" at bounding box center [36, 492] width 13 height 7
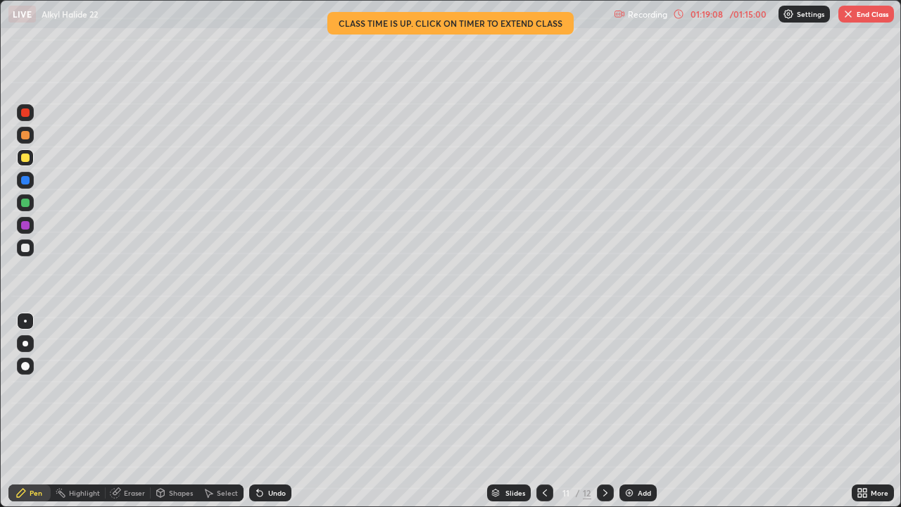
click at [863, 13] on button "End Class" at bounding box center [866, 14] width 56 height 17
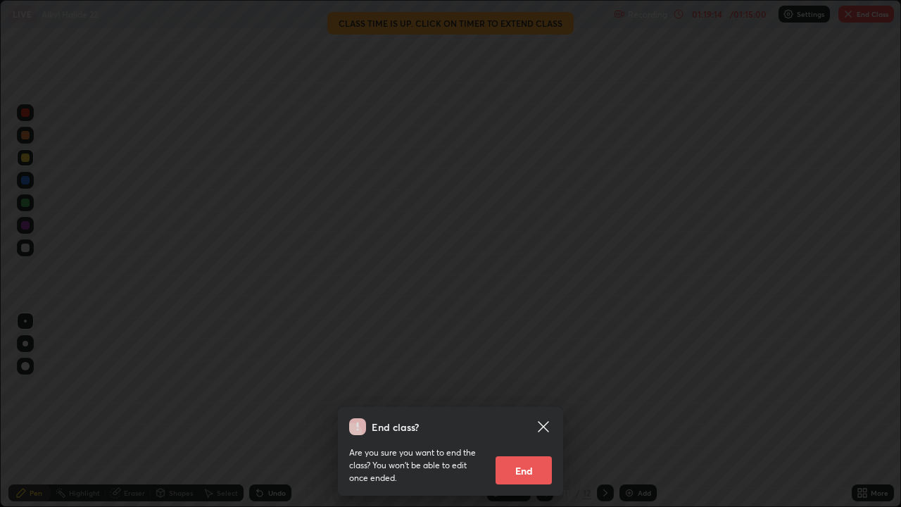
click at [499, 411] on button "End" at bounding box center [523, 470] width 56 height 28
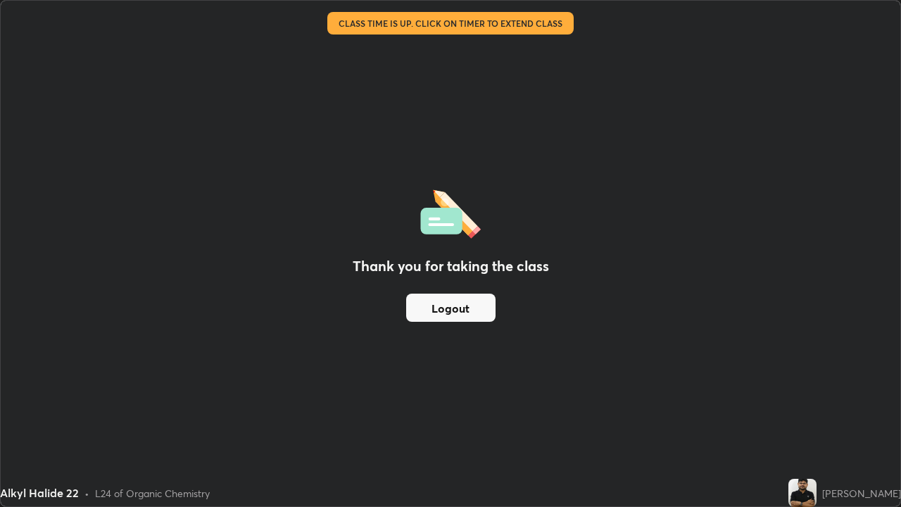
click at [469, 313] on button "Logout" at bounding box center [450, 307] width 89 height 28
